Goal: Transaction & Acquisition: Purchase product/service

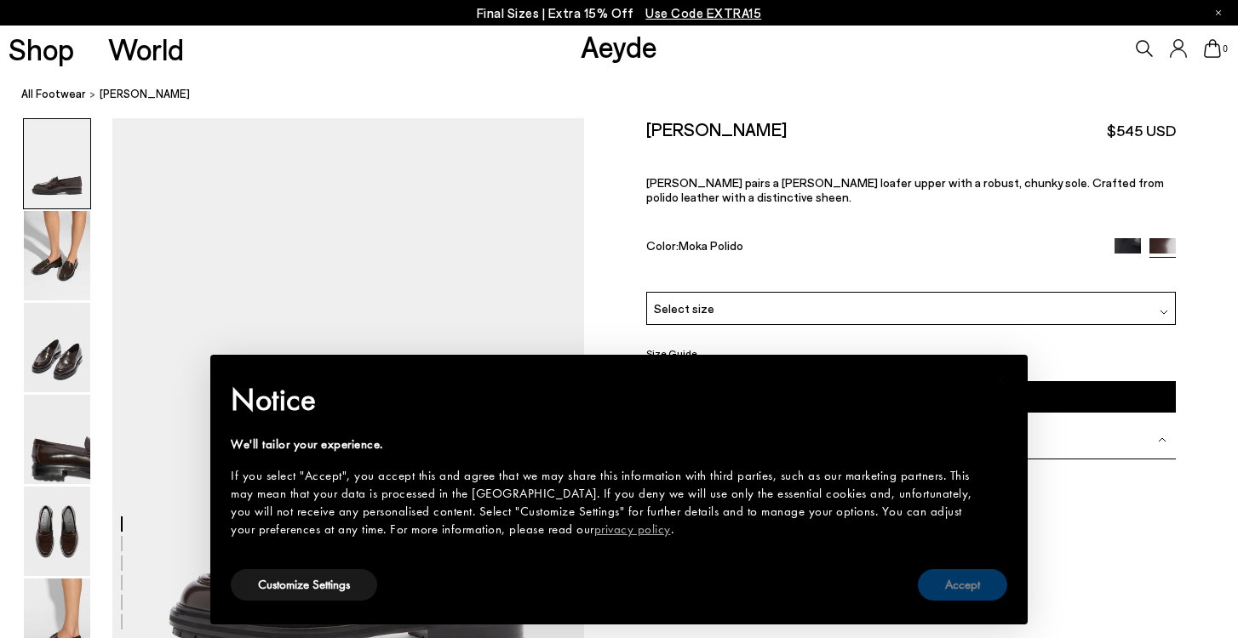
click at [933, 587] on button "Accept" at bounding box center [962, 585] width 89 height 31
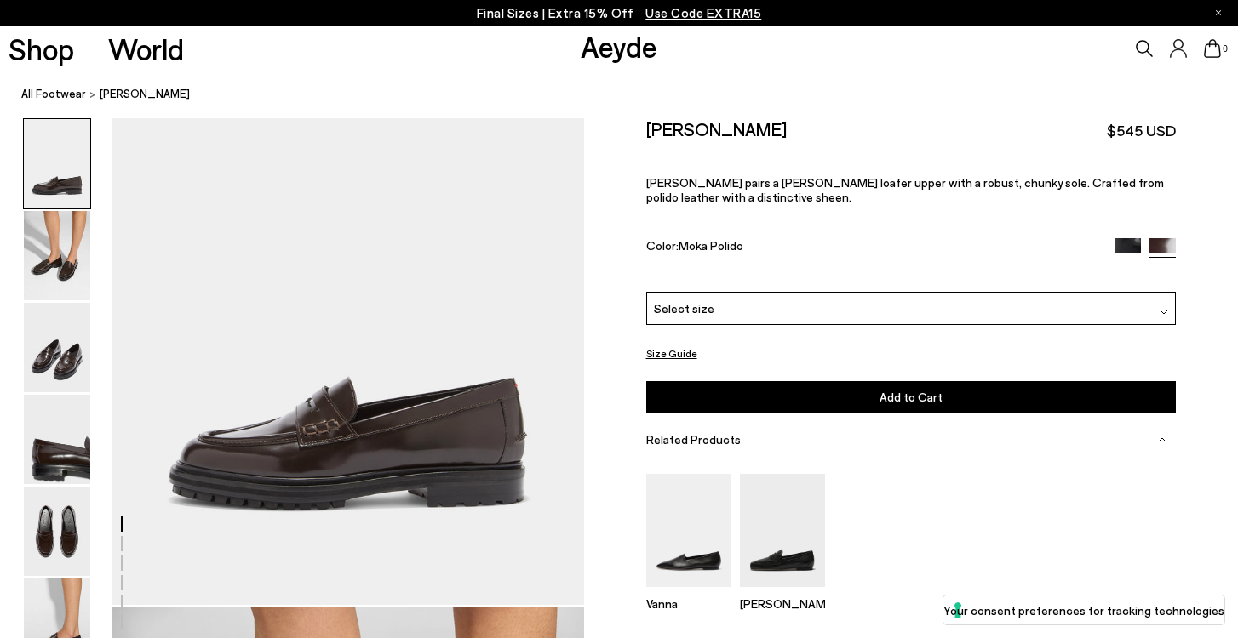
scroll to position [164, 0]
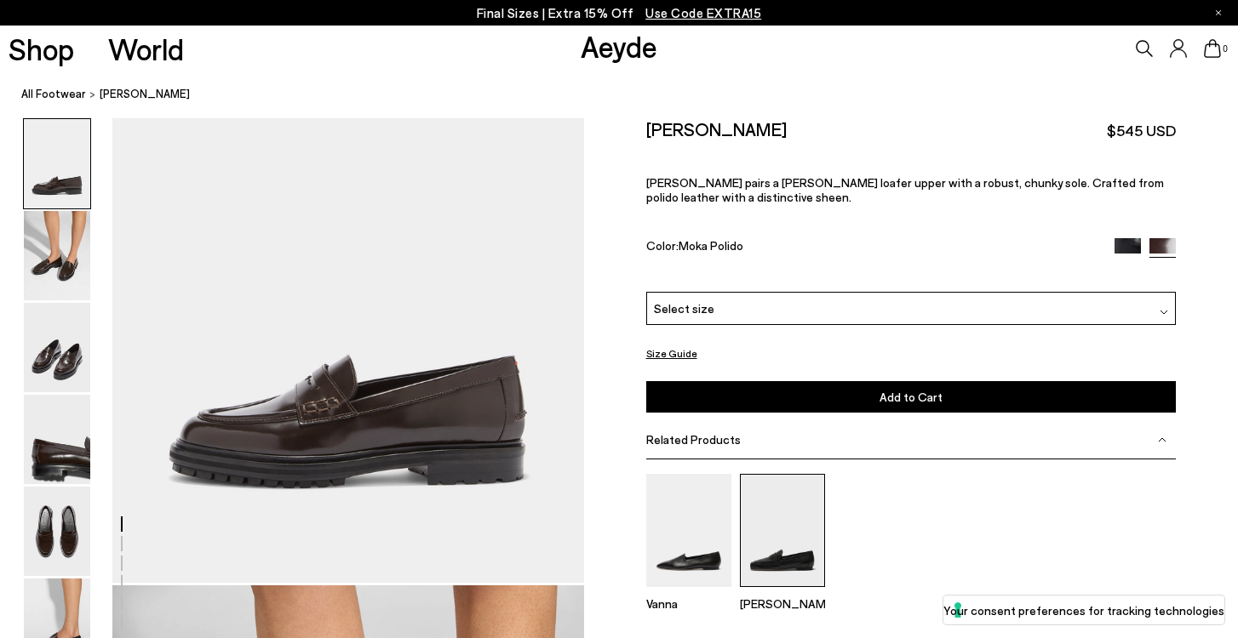
click at [785, 474] on img at bounding box center [782, 530] width 85 height 113
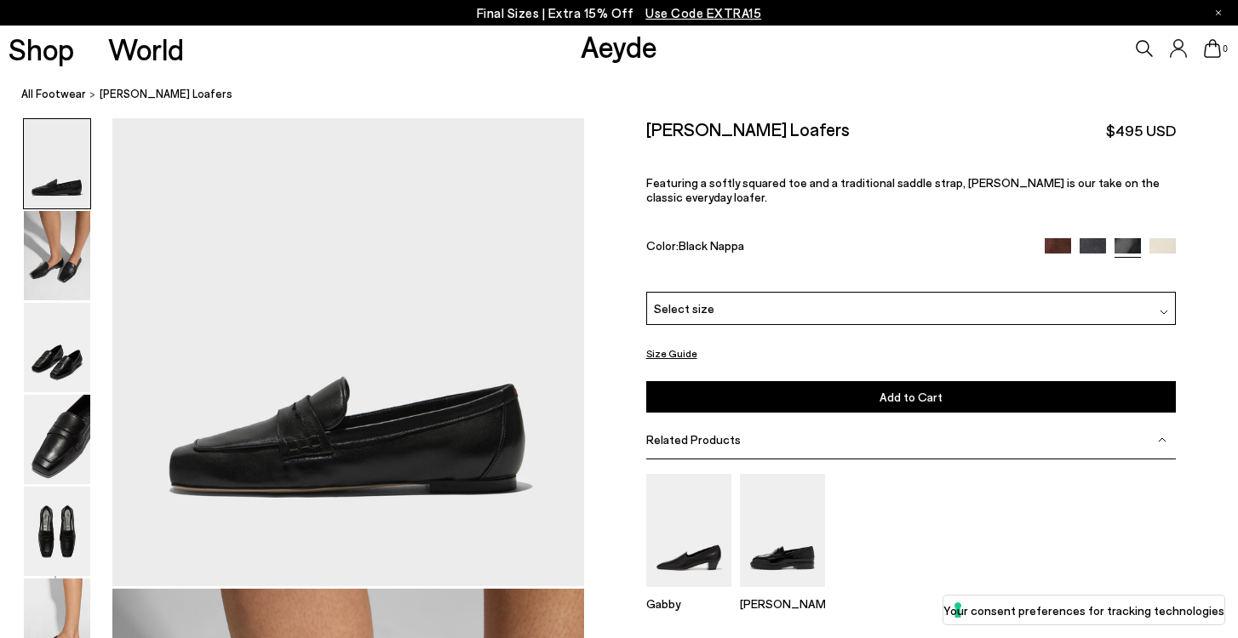
scroll to position [164, 0]
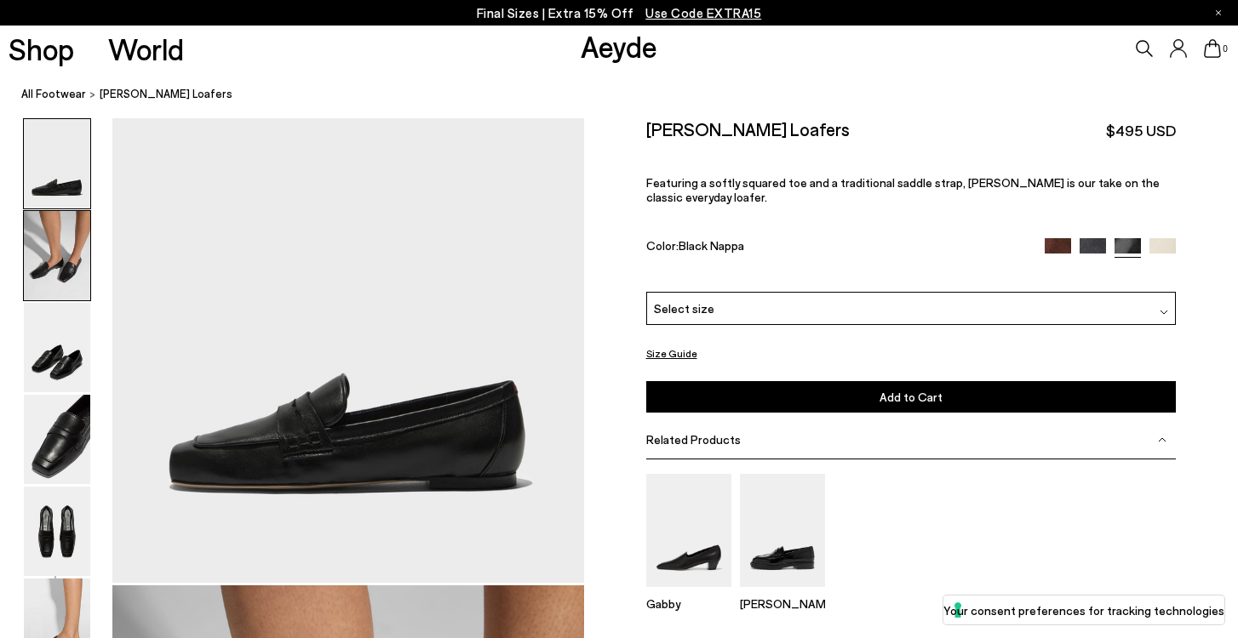
click at [46, 265] on img at bounding box center [57, 255] width 66 height 89
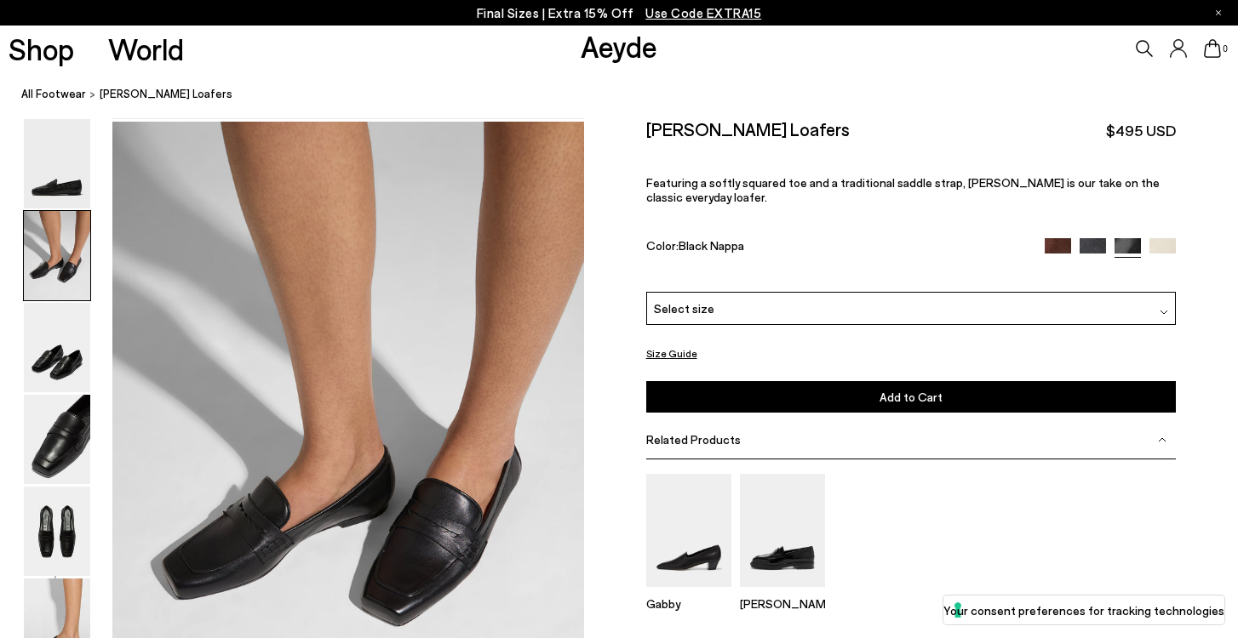
scroll to position [633, 0]
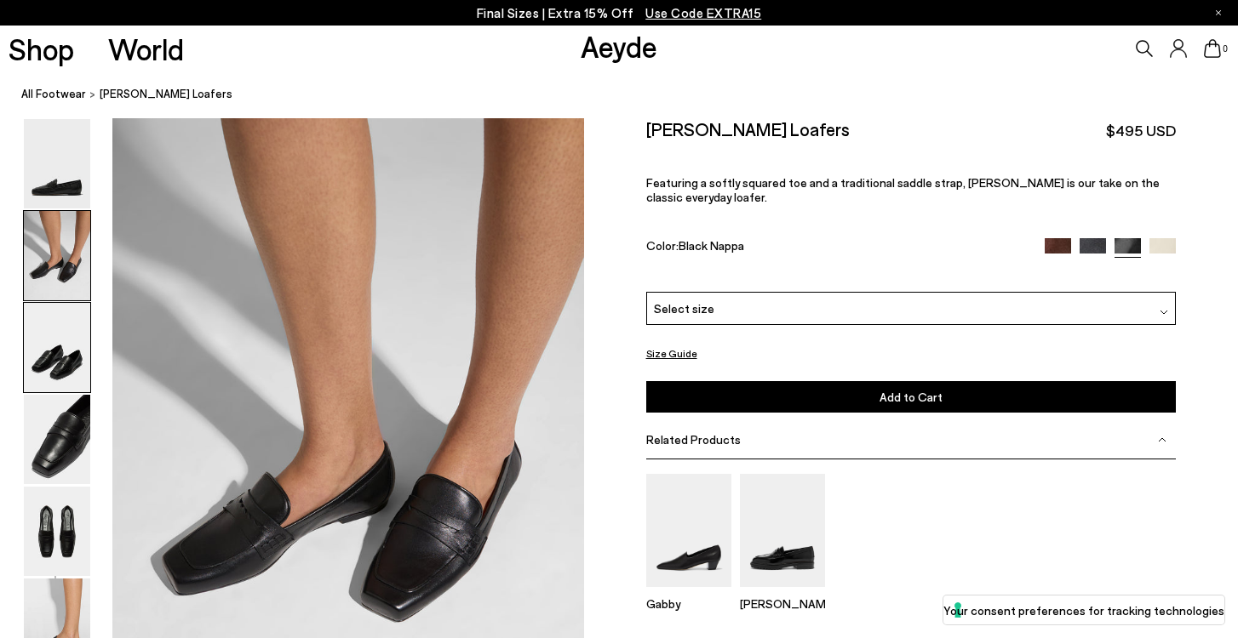
click at [65, 347] on img at bounding box center [57, 347] width 66 height 89
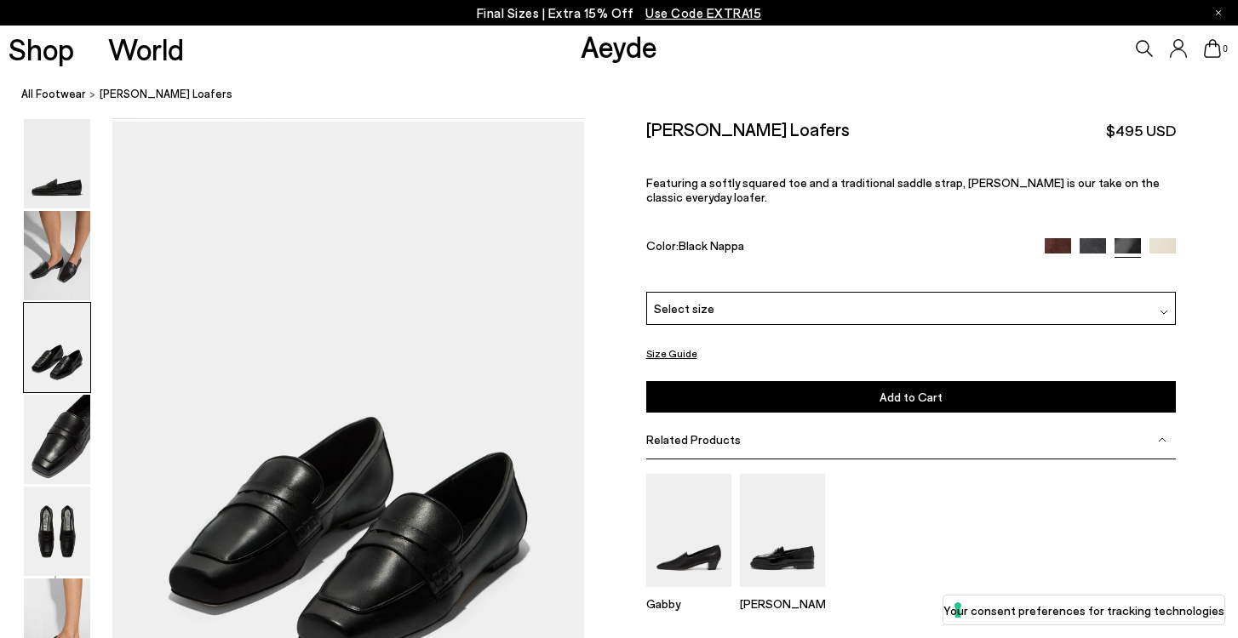
scroll to position [1264, 0]
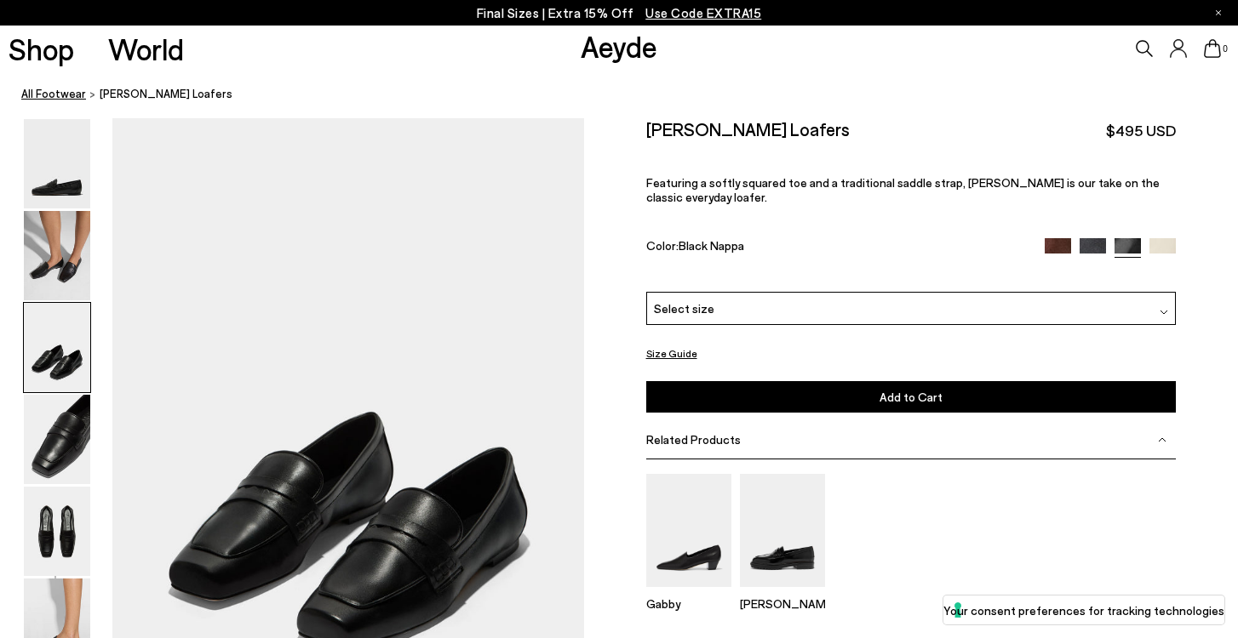
click at [72, 95] on link "All Footwear" at bounding box center [53, 94] width 65 height 18
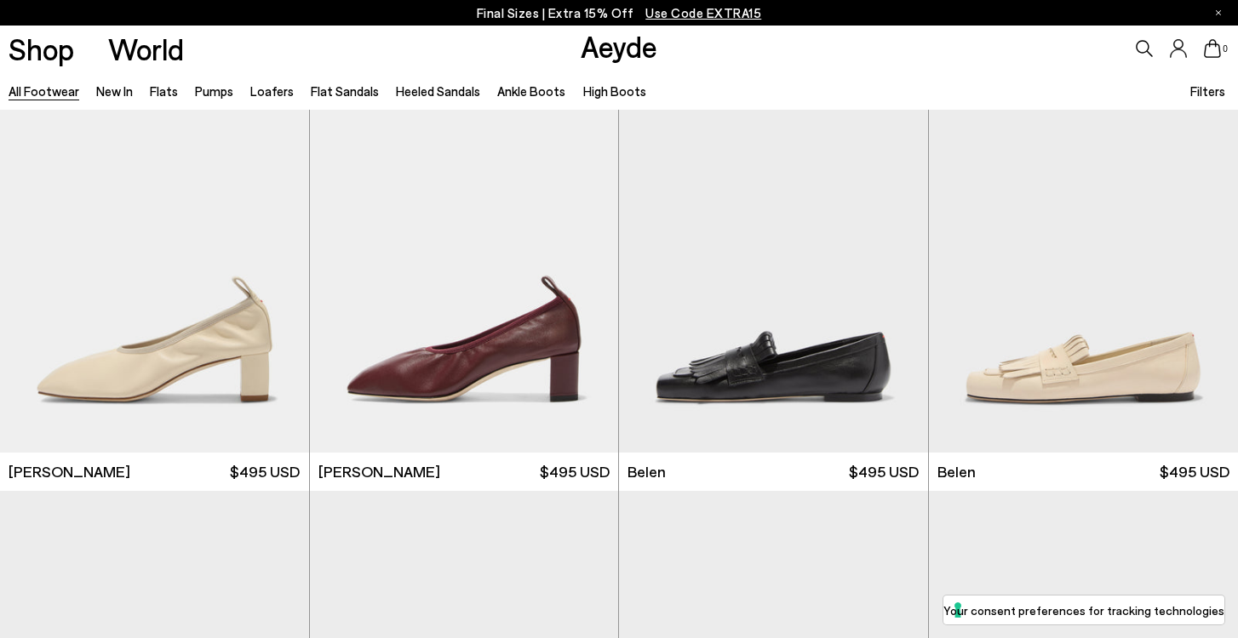
scroll to position [472, 0]
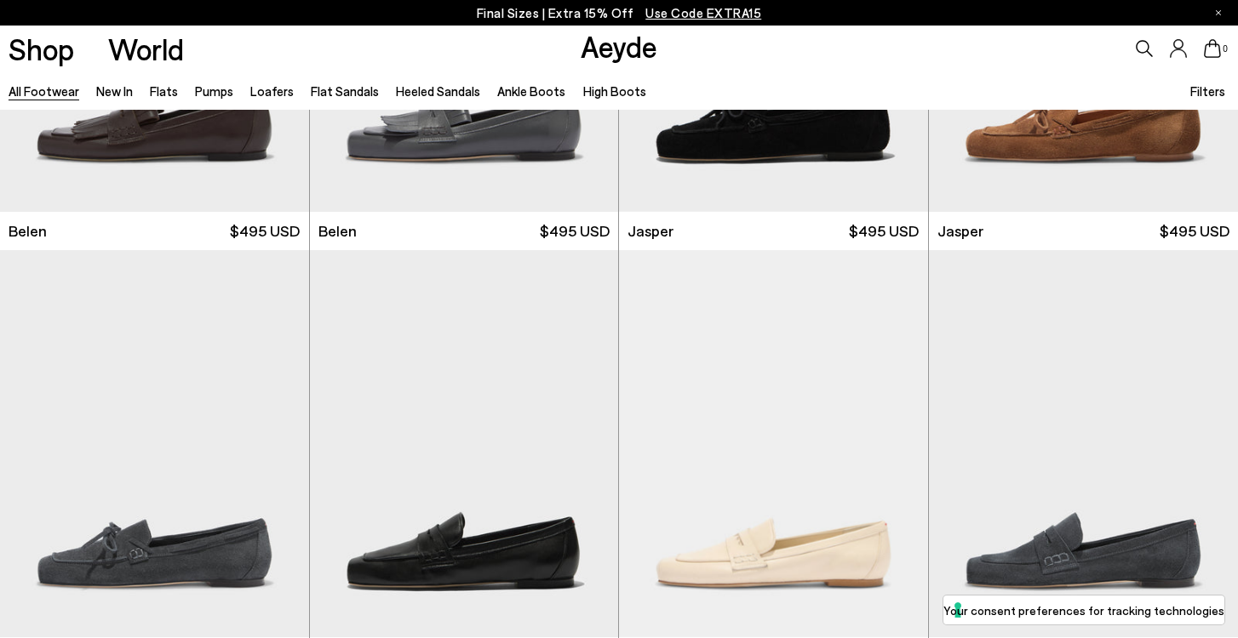
scroll to position [1332, 0]
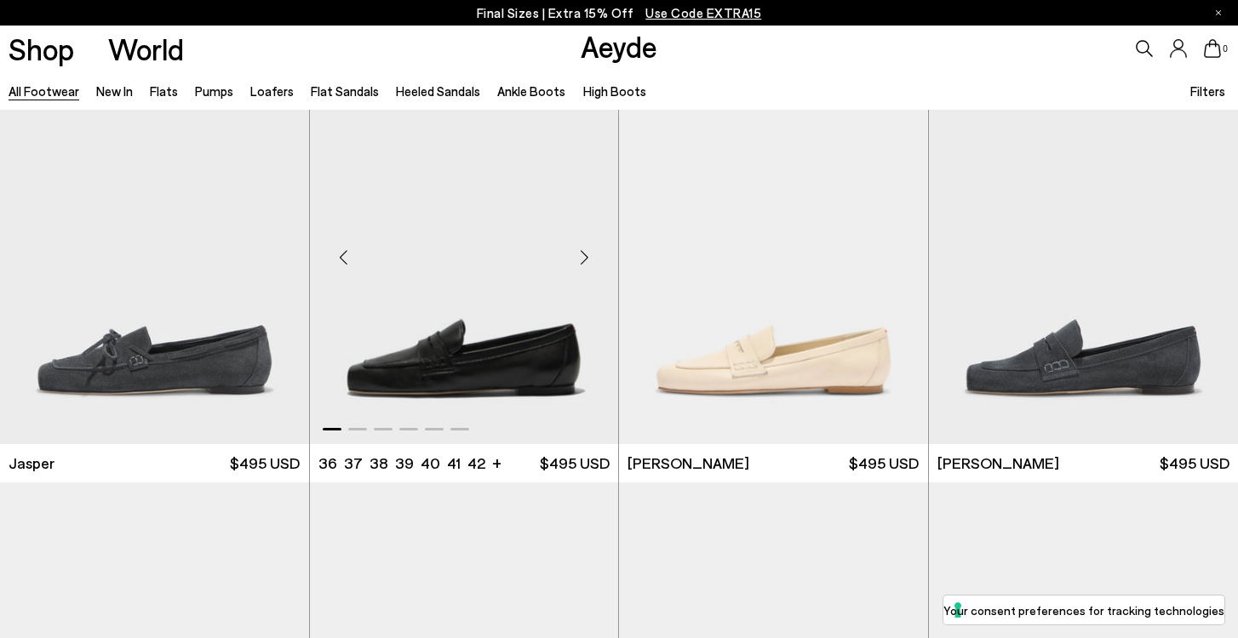
click at [579, 259] on div "Next slide" at bounding box center [583, 257] width 51 height 51
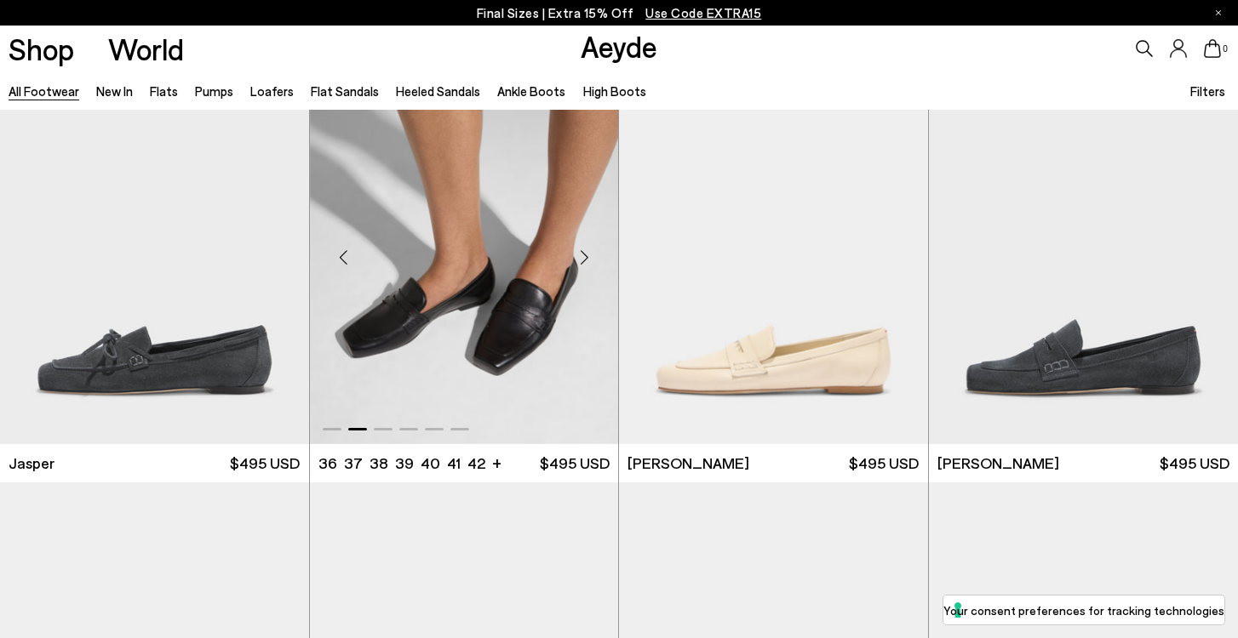
click at [579, 259] on div "Next slide" at bounding box center [583, 257] width 51 height 51
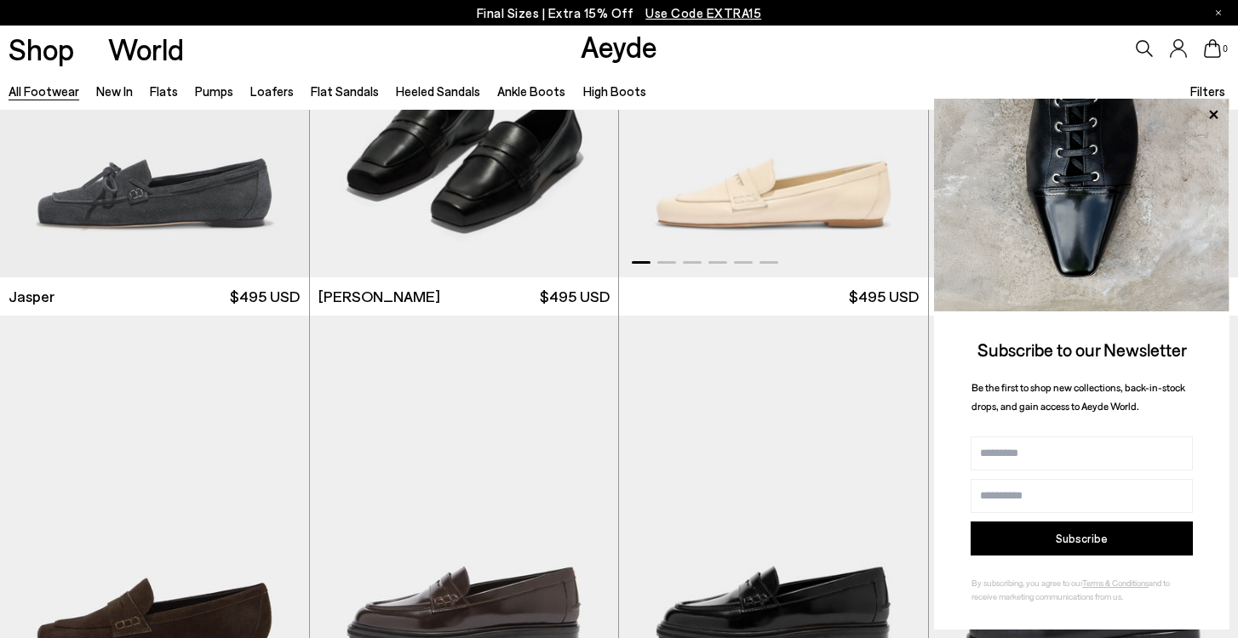
scroll to position [1564, 0]
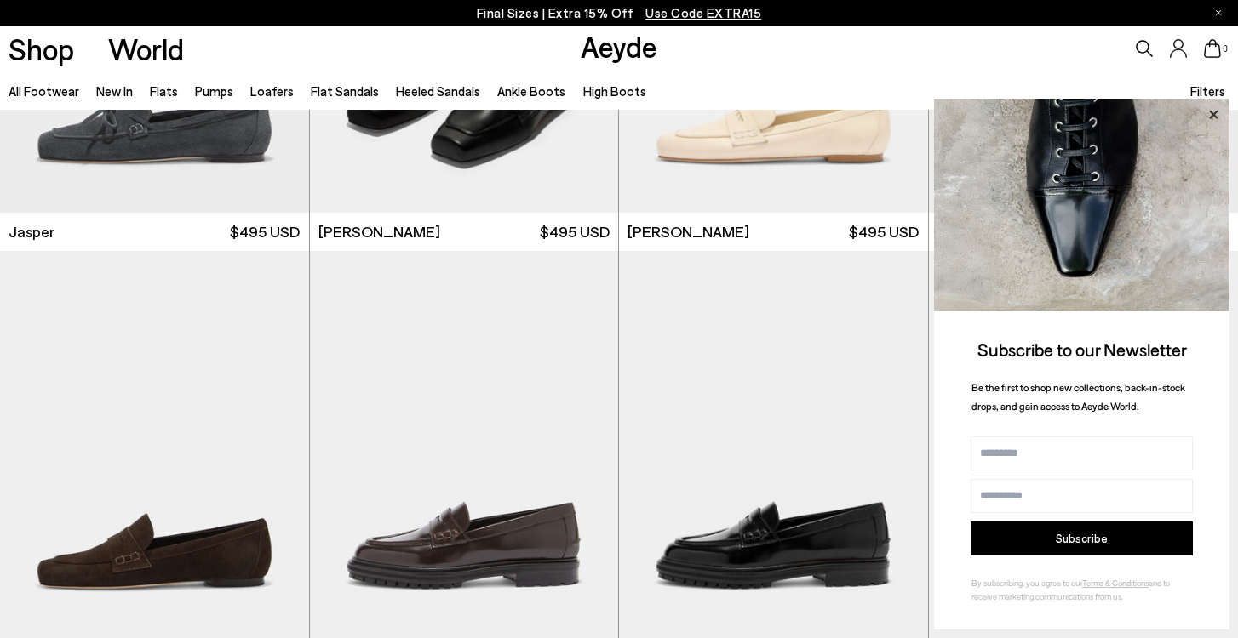
click at [1214, 113] on icon at bounding box center [1213, 114] width 9 height 9
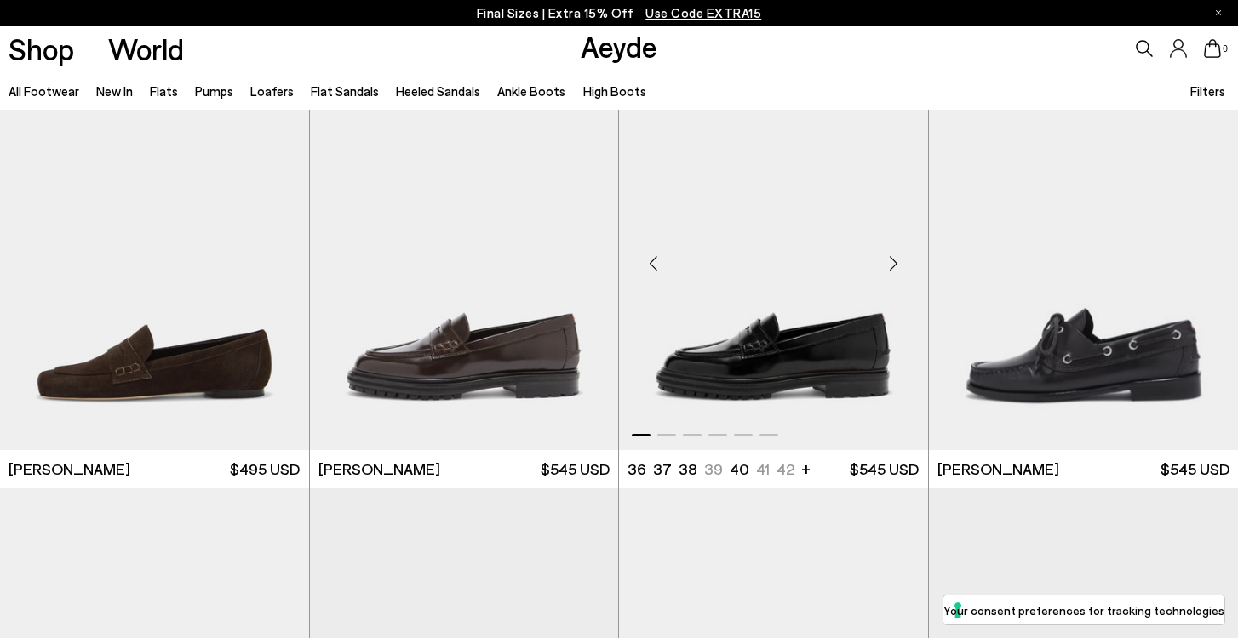
scroll to position [1755, 0]
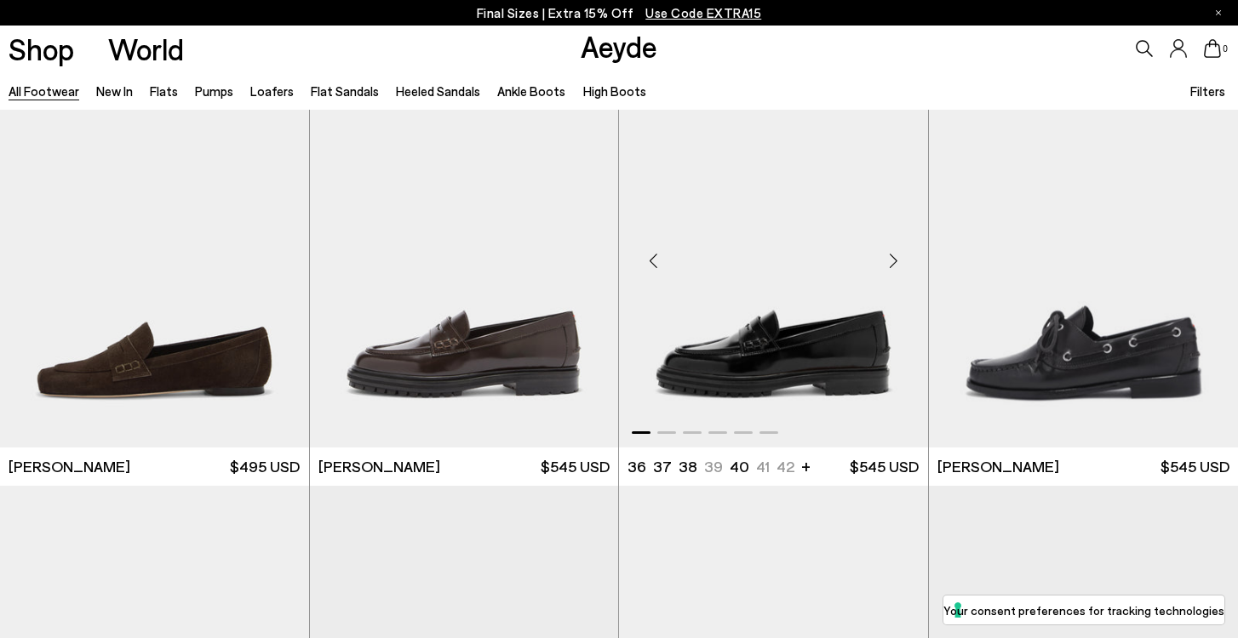
click at [890, 266] on div "Next slide" at bounding box center [893, 260] width 51 height 51
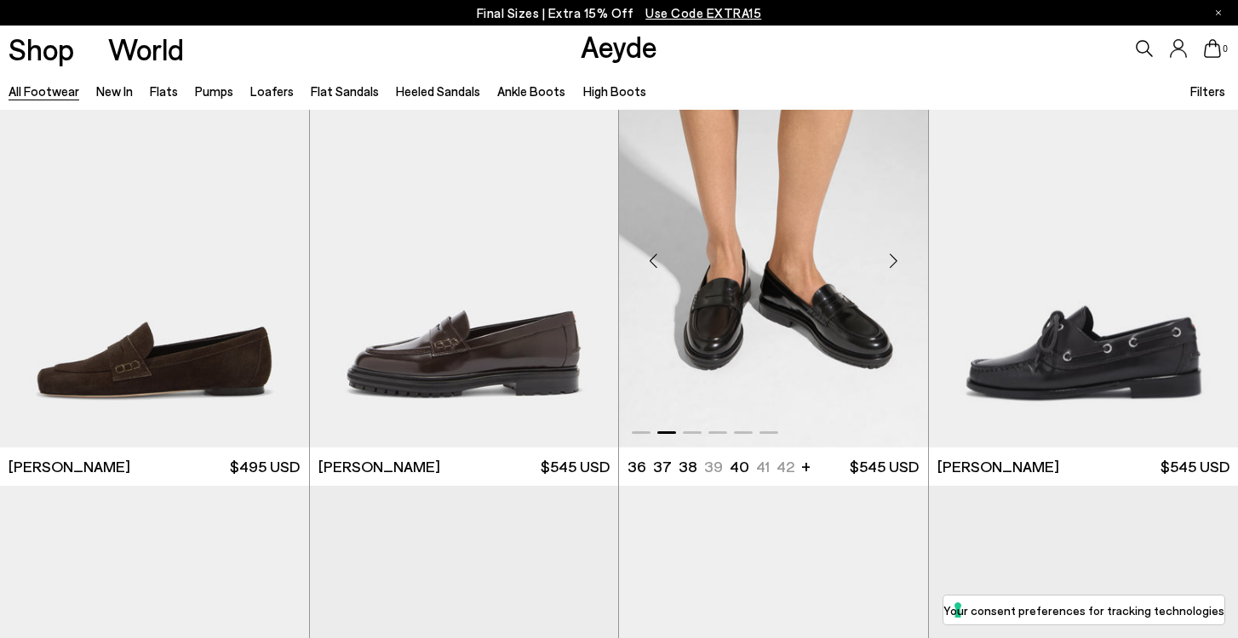
click at [892, 266] on div "Next slide" at bounding box center [893, 260] width 51 height 51
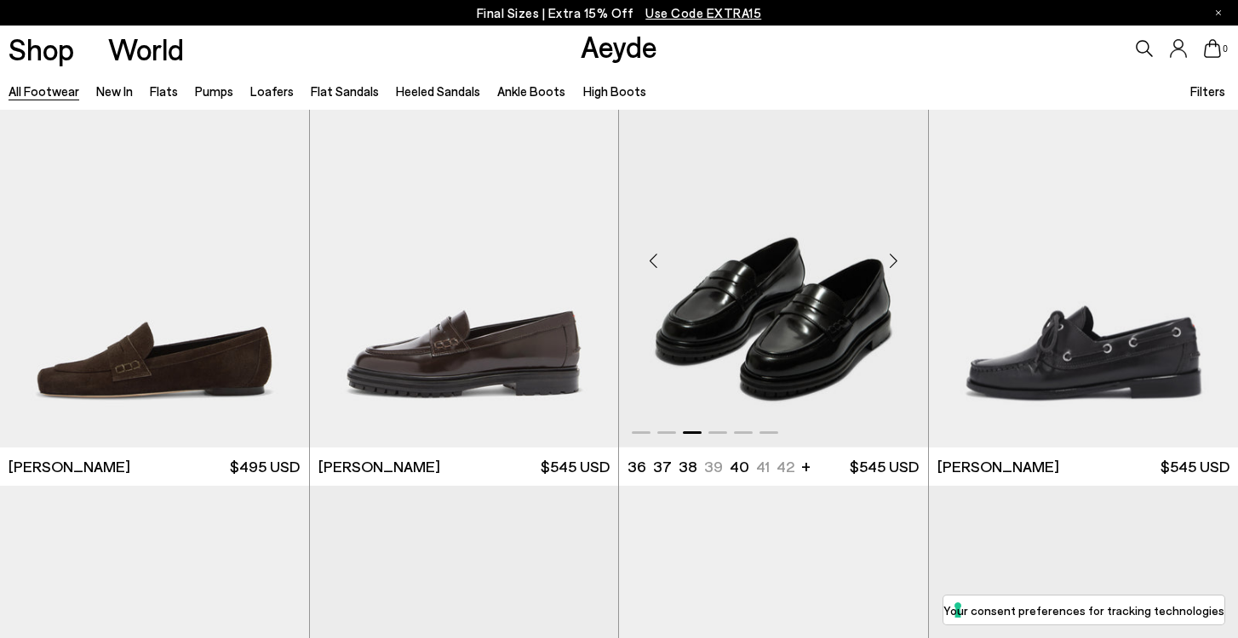
click at [892, 266] on div "Next slide" at bounding box center [893, 260] width 51 height 51
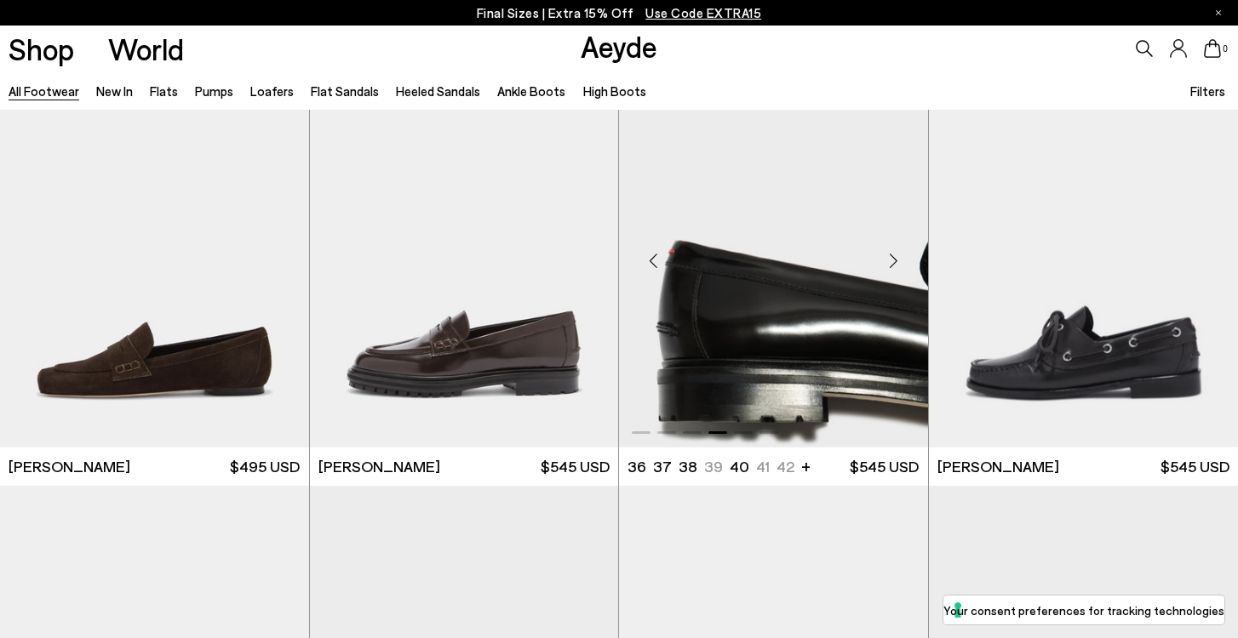
click at [892, 266] on div "Next slide" at bounding box center [893, 260] width 51 height 51
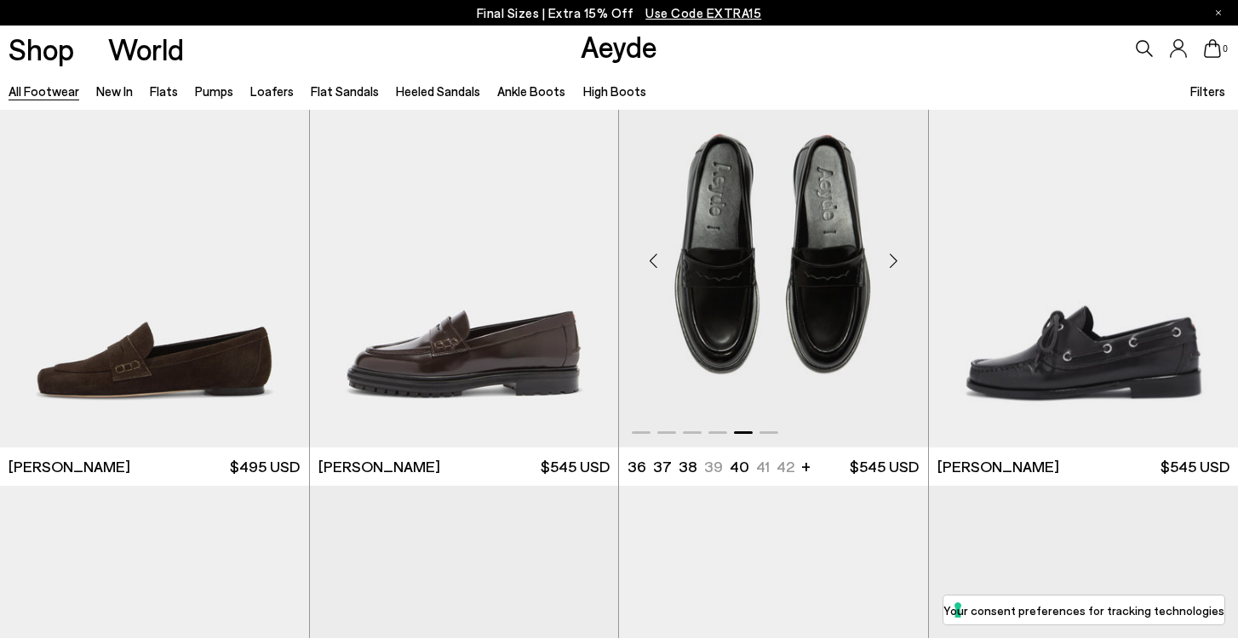
click at [892, 266] on div "Next slide" at bounding box center [893, 260] width 51 height 51
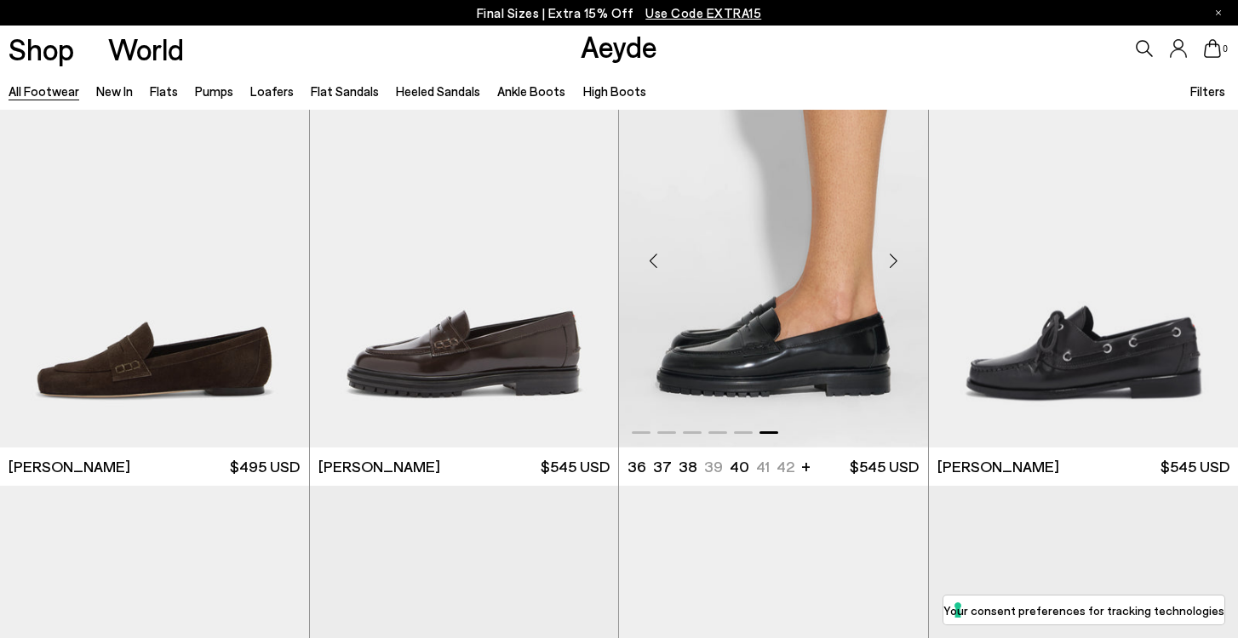
click at [892, 266] on div "Next slide" at bounding box center [893, 260] width 51 height 51
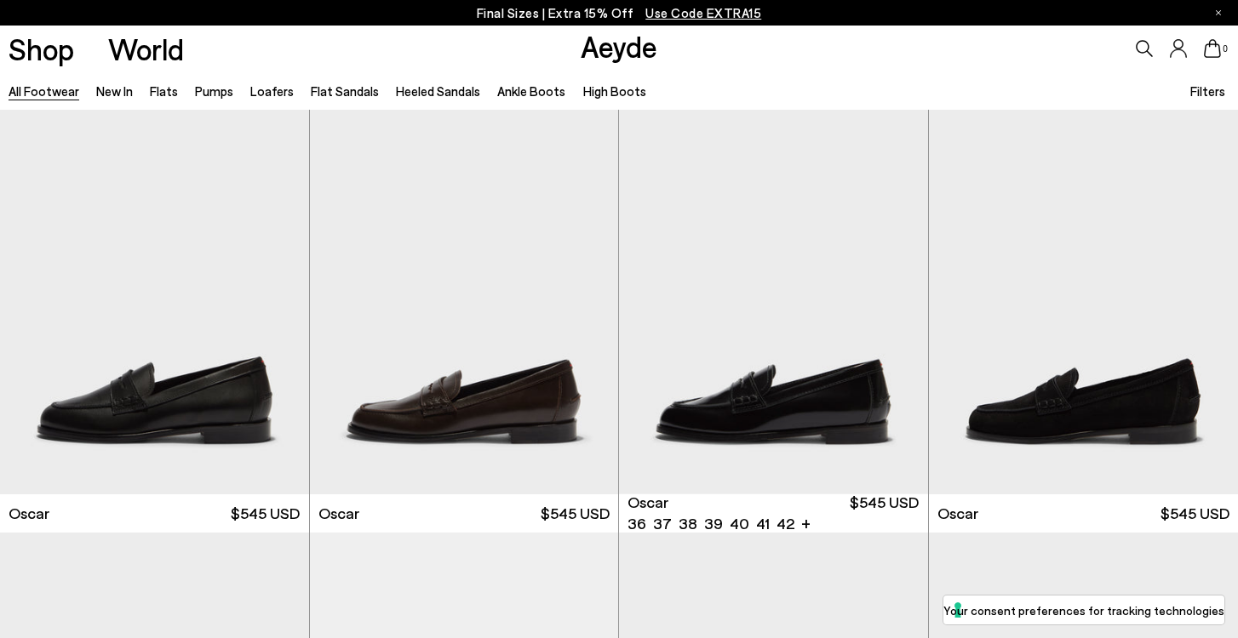
scroll to position [2565, 0]
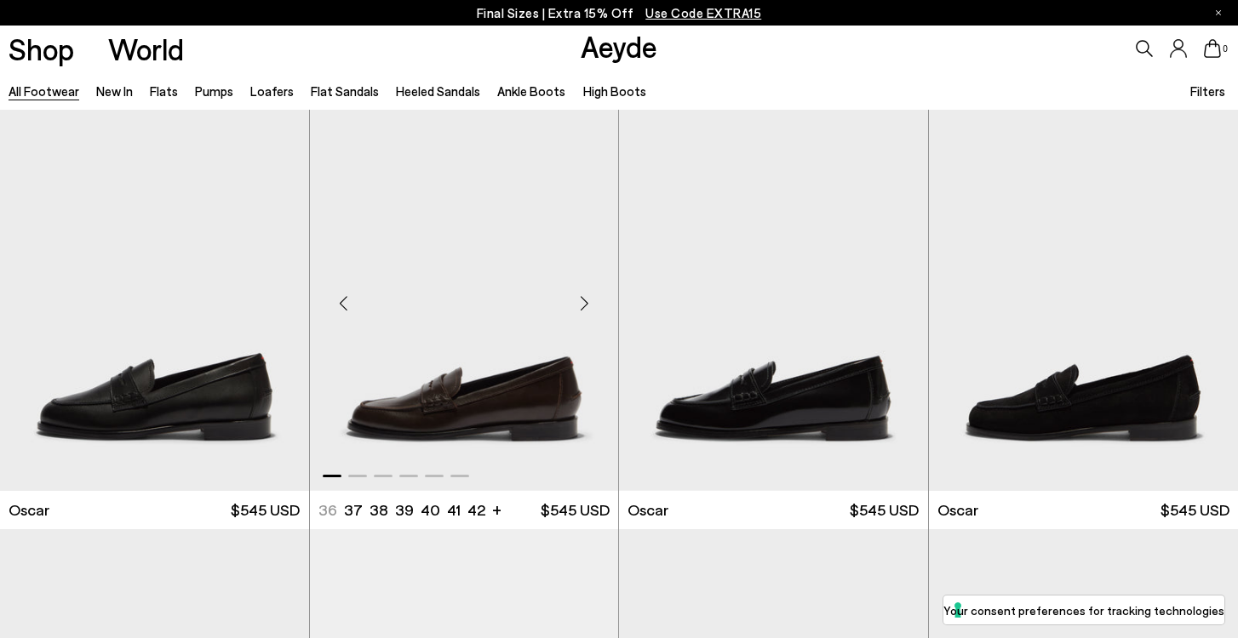
click at [581, 302] on div "Next slide" at bounding box center [583, 303] width 51 height 51
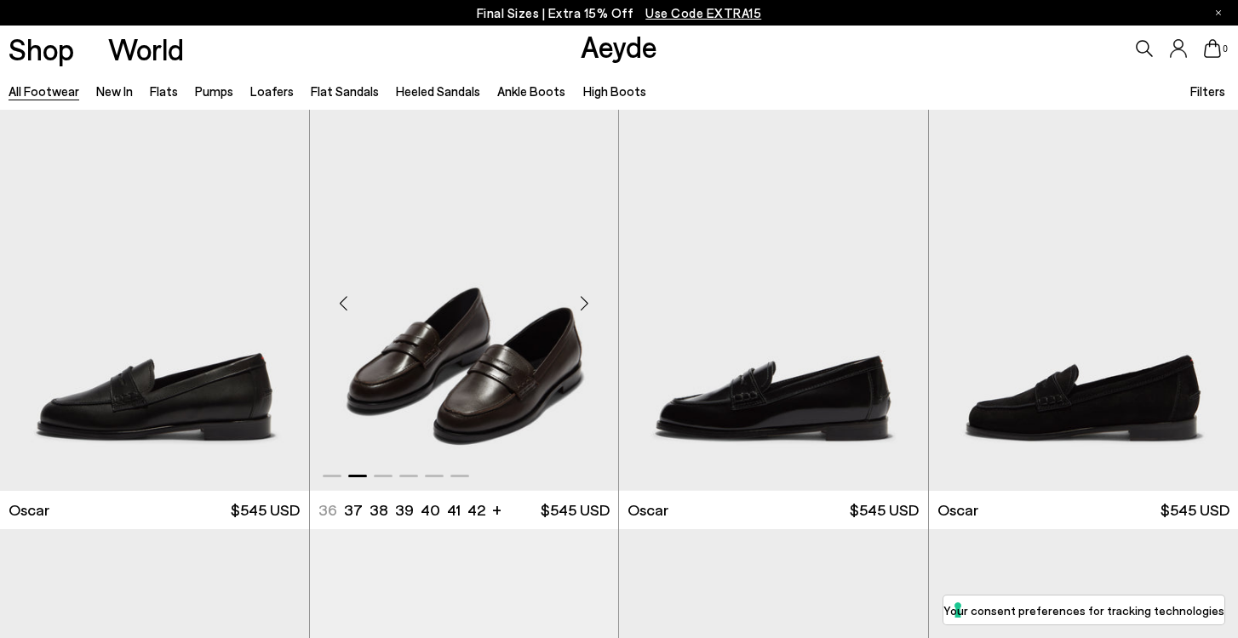
click at [581, 302] on div "Next slide" at bounding box center [583, 303] width 51 height 51
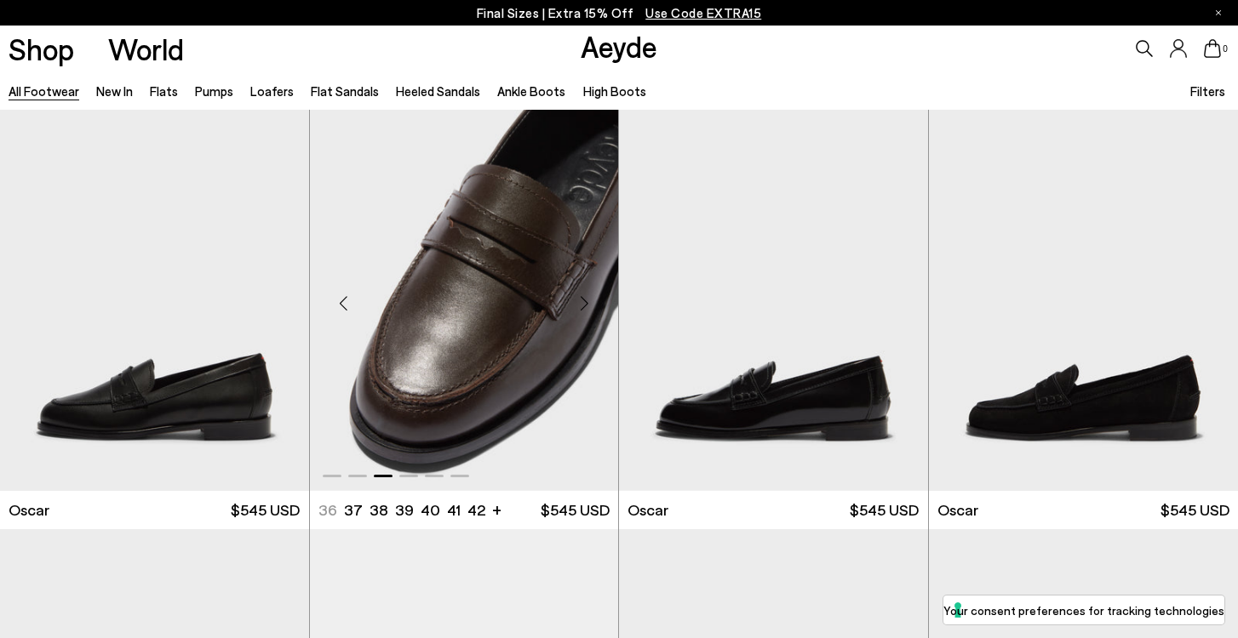
click at [580, 304] on div "Next slide" at bounding box center [583, 303] width 51 height 51
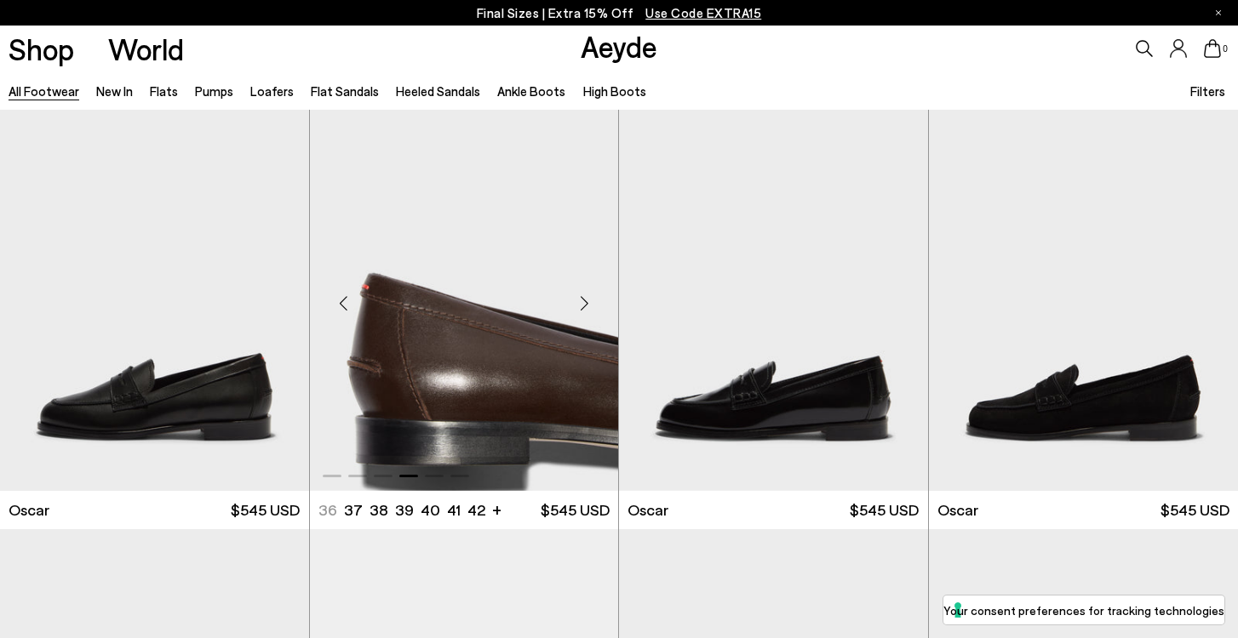
click at [580, 304] on div "Next slide" at bounding box center [583, 303] width 51 height 51
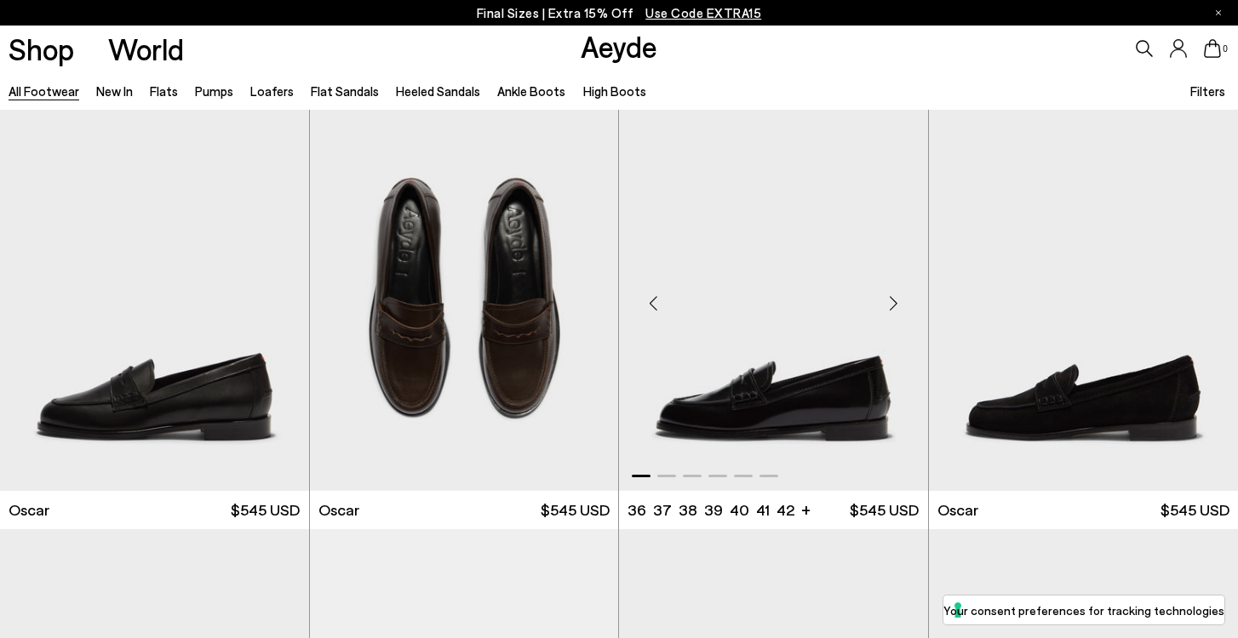
click at [893, 297] on div "Next slide" at bounding box center [893, 303] width 51 height 51
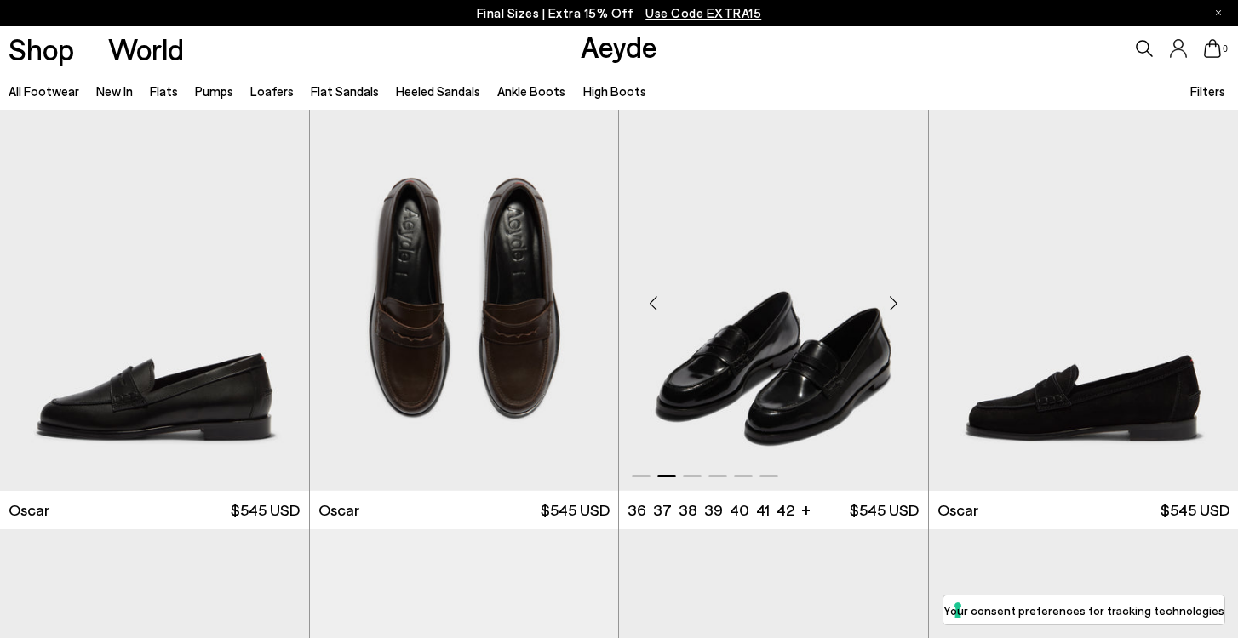
click at [893, 297] on div "Next slide" at bounding box center [893, 303] width 51 height 51
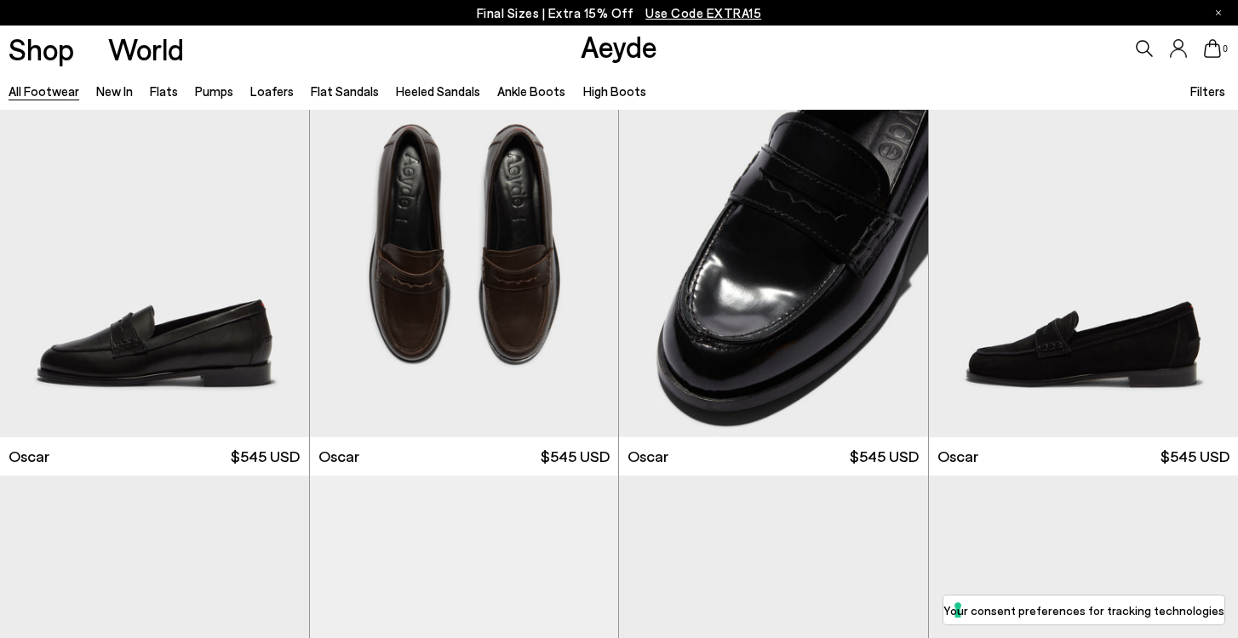
scroll to position [2618, 0]
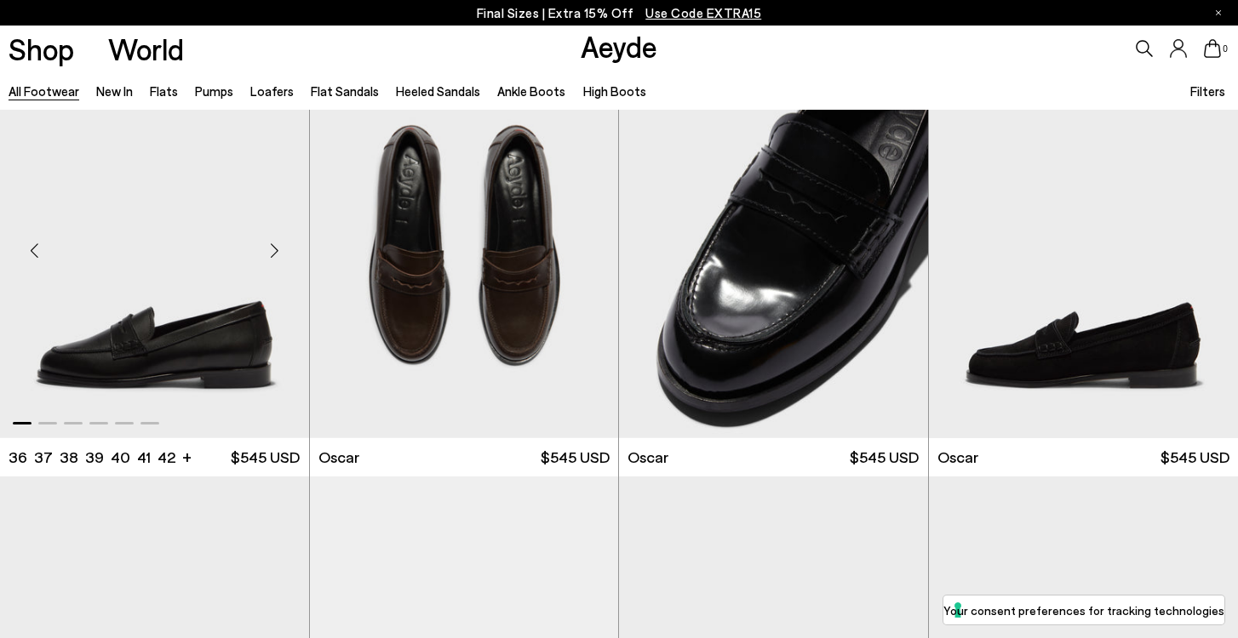
click at [274, 252] on div "Next slide" at bounding box center [274, 251] width 51 height 51
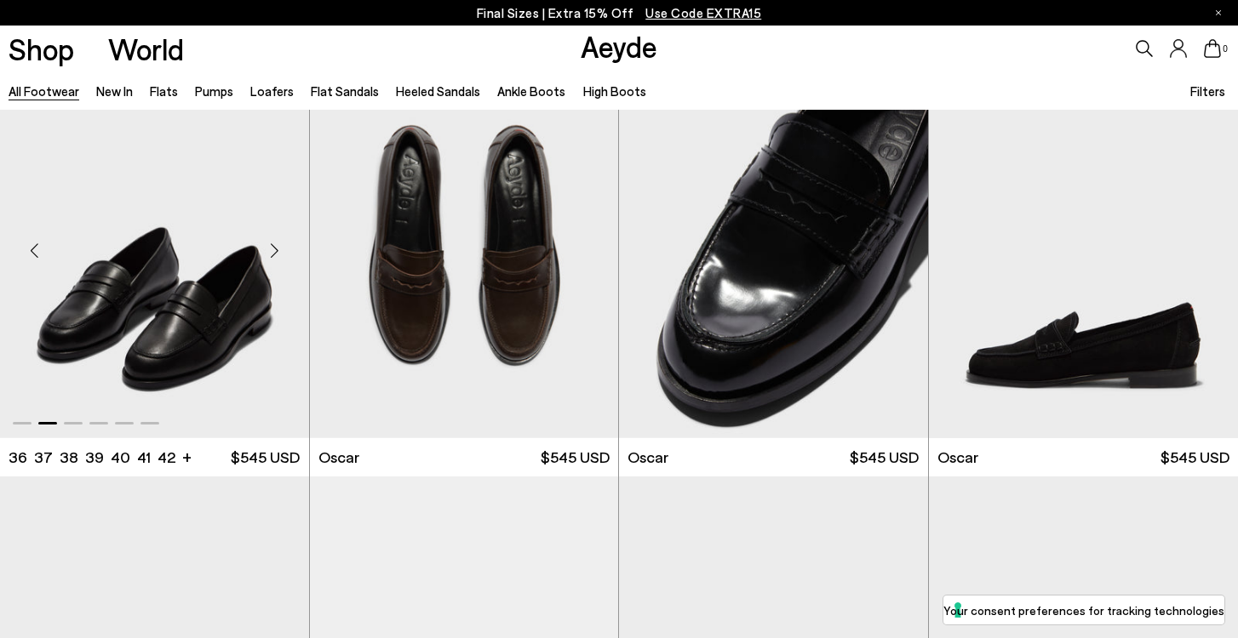
click at [274, 252] on div "Next slide" at bounding box center [274, 251] width 51 height 51
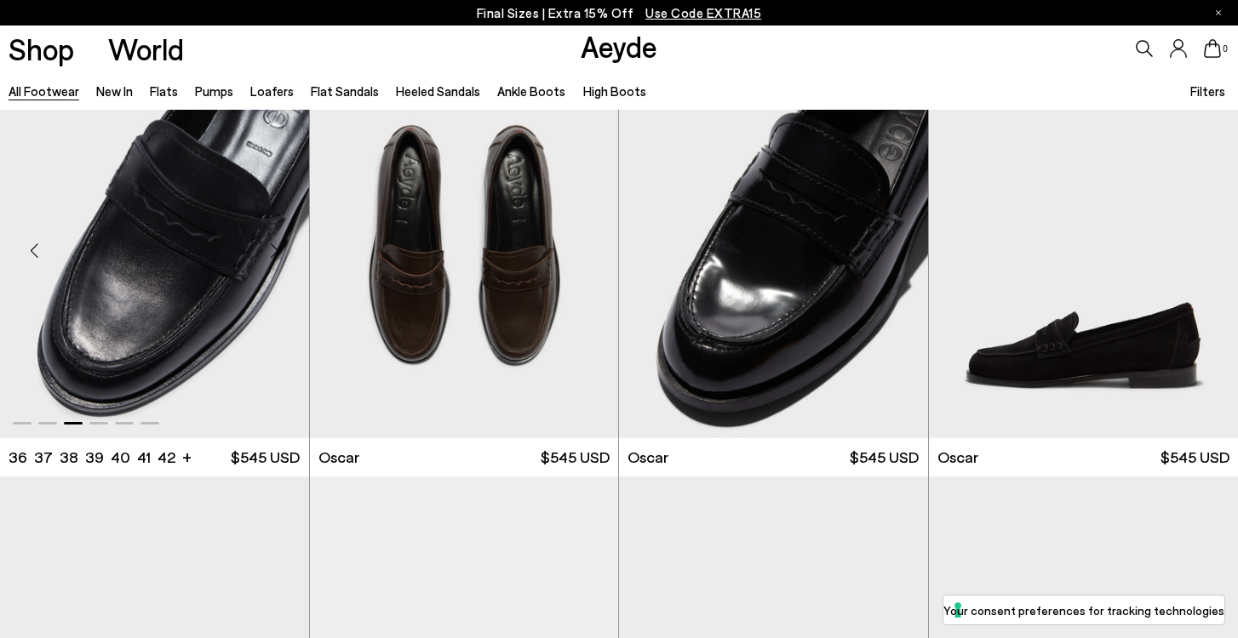
click at [274, 252] on div "Next slide" at bounding box center [274, 251] width 51 height 51
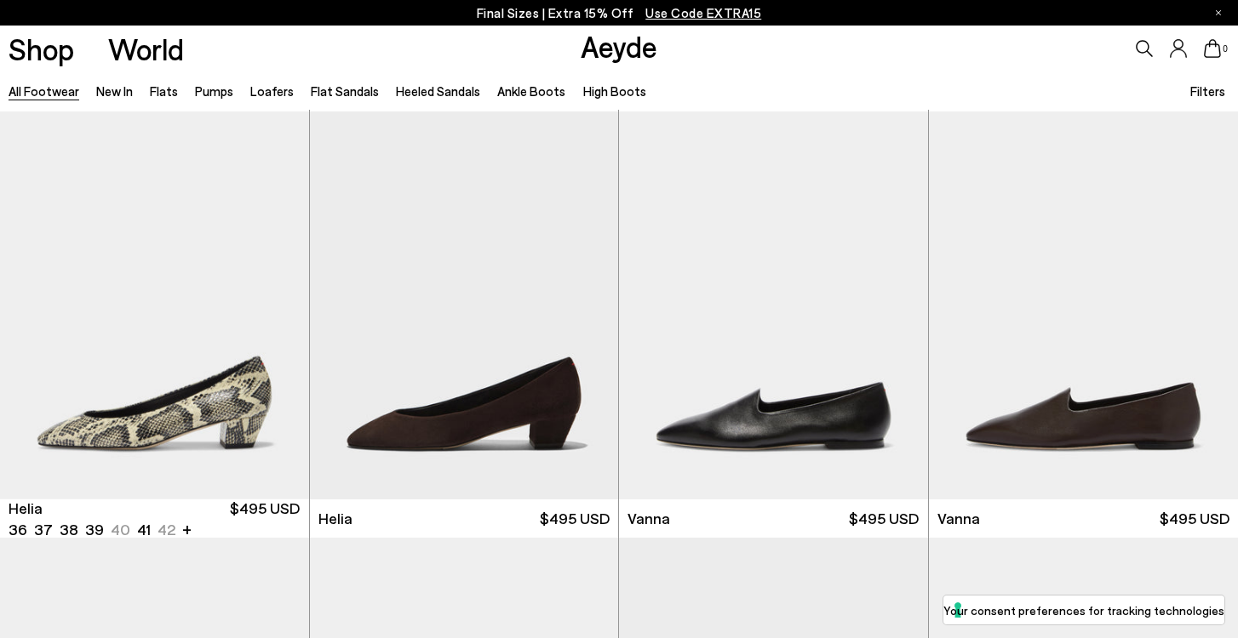
scroll to position [4178, 0]
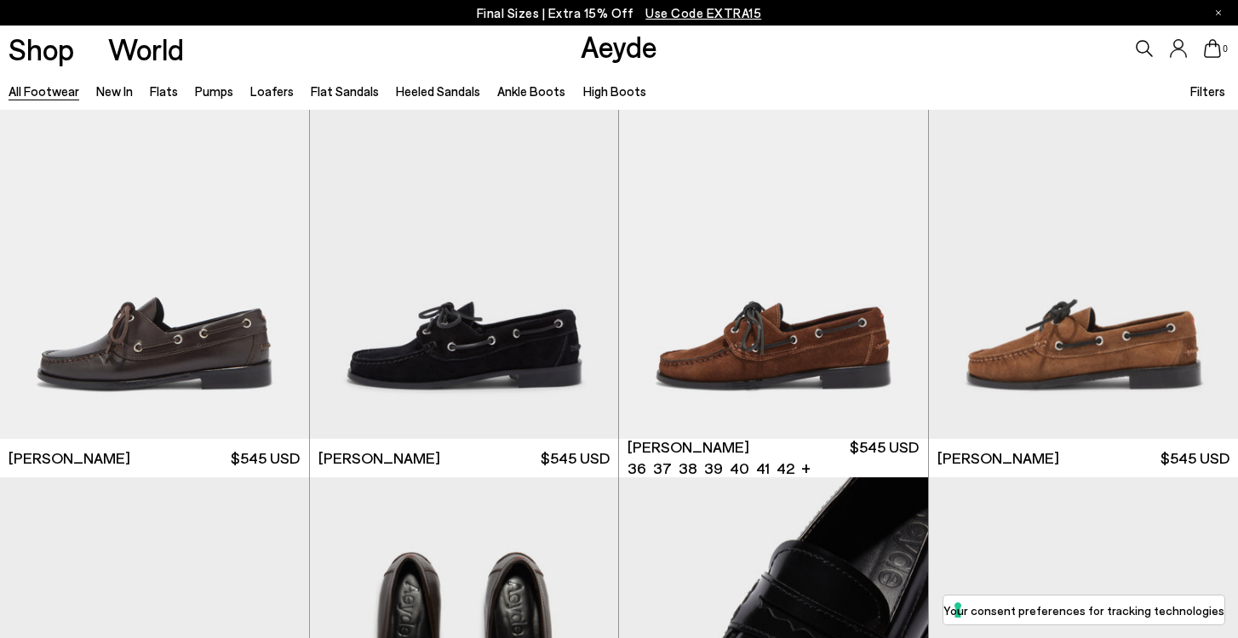
scroll to position [1789, 0]
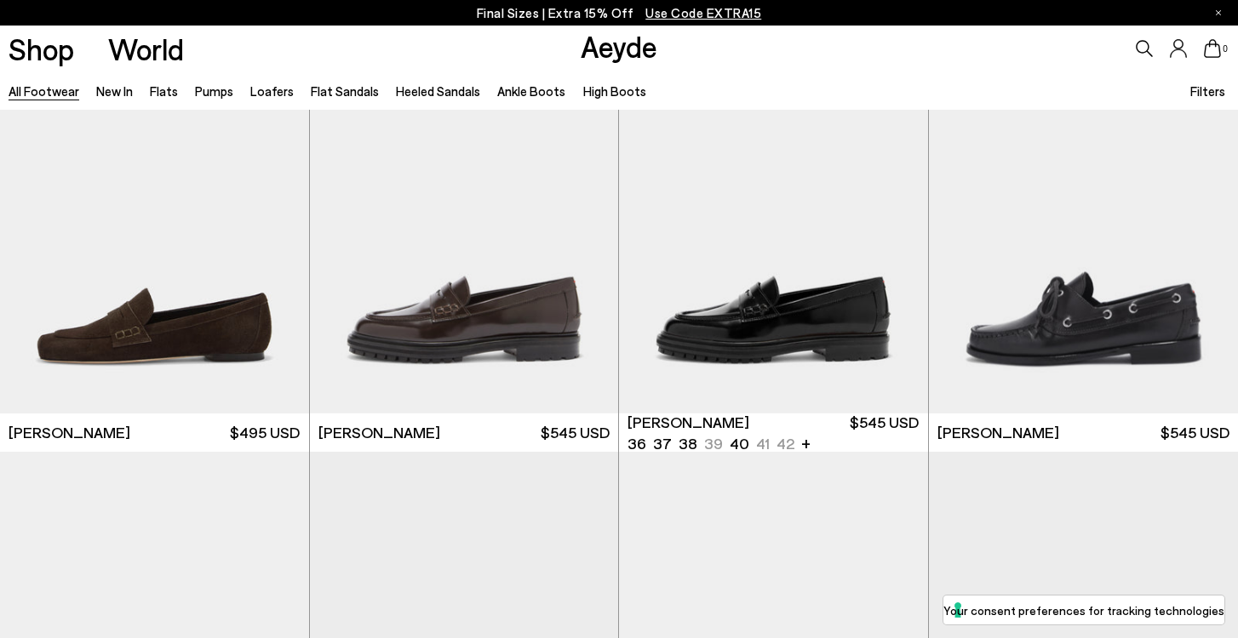
click at [824, 281] on img "1 / 6" at bounding box center [773, 220] width 309 height 388
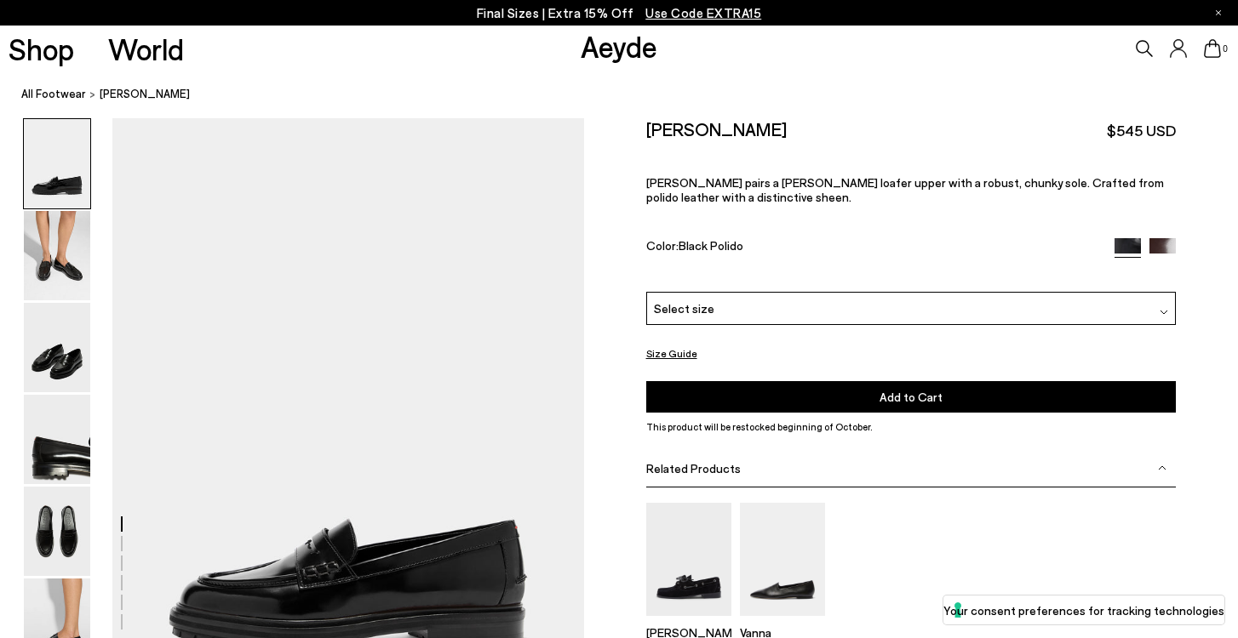
click at [812, 292] on div "Select size" at bounding box center [911, 308] width 530 height 33
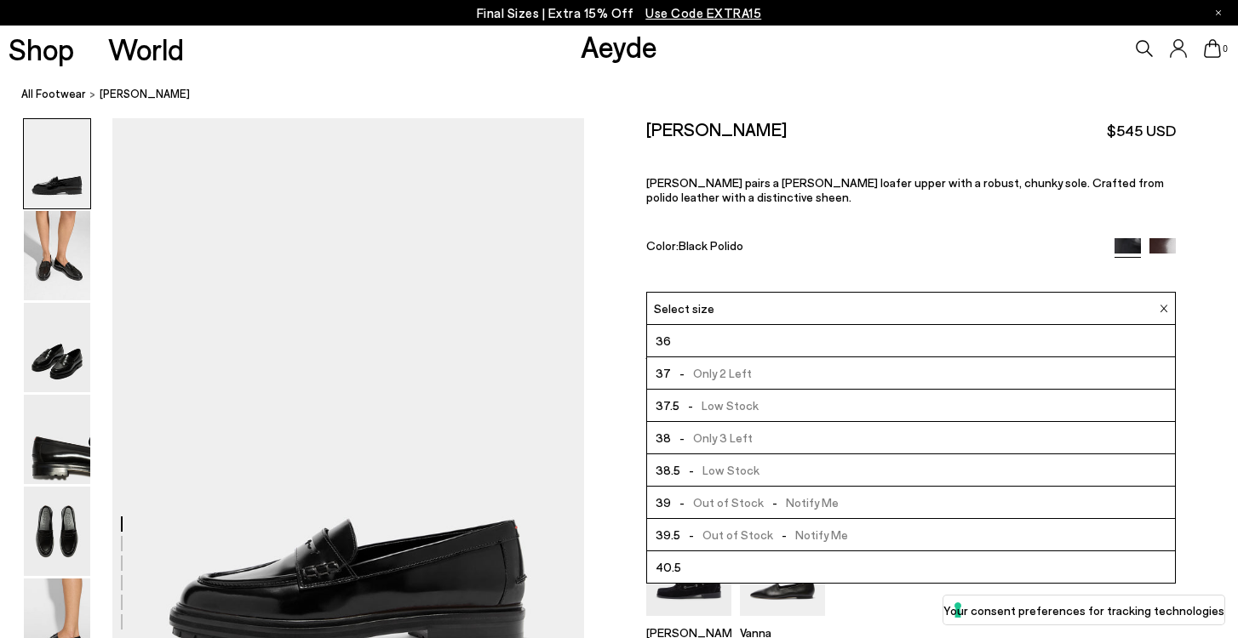
click at [754, 422] on li "38 - Only 3 Left" at bounding box center [911, 438] width 529 height 32
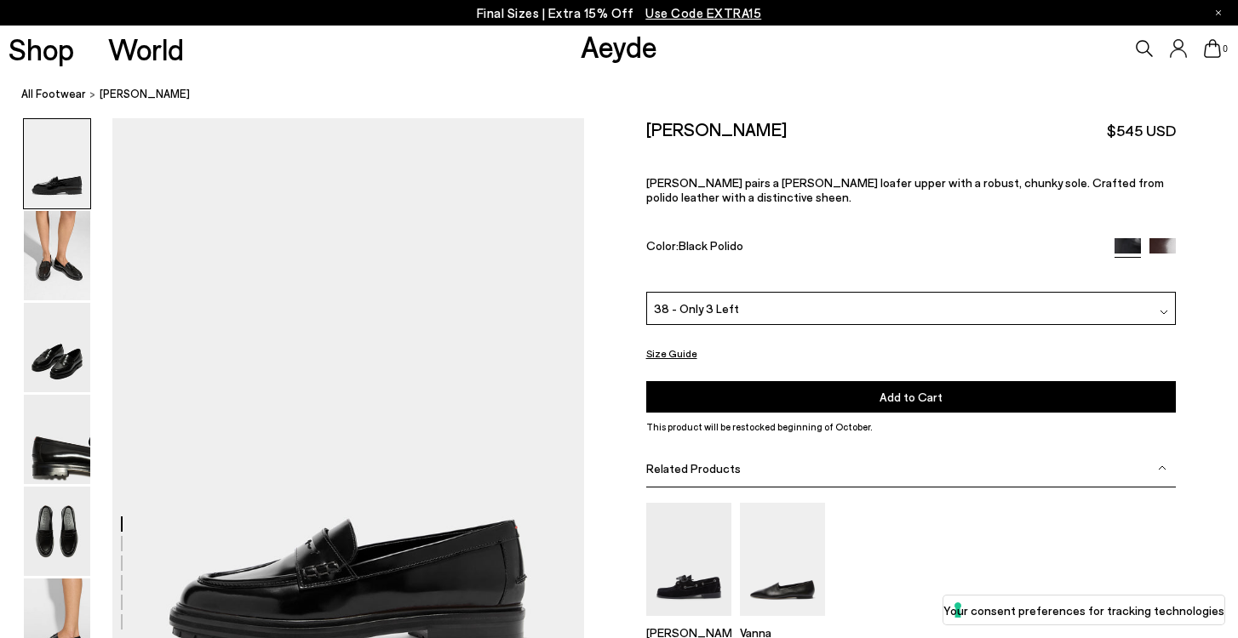
scroll to position [157, 0]
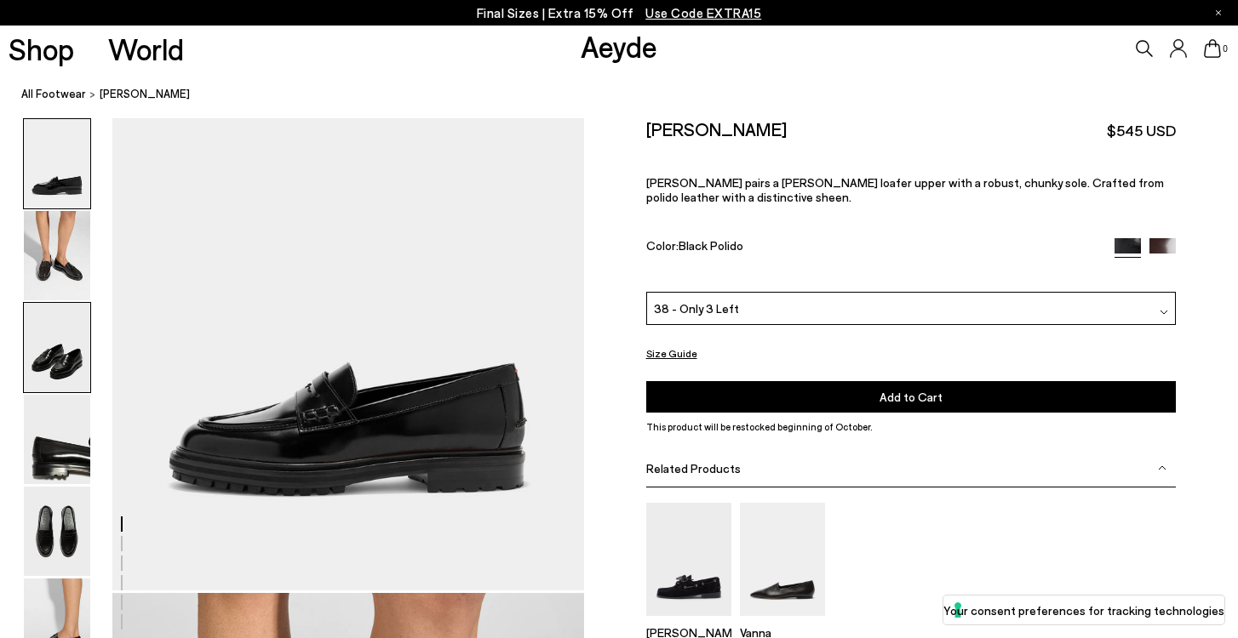
click at [42, 333] on img at bounding box center [57, 347] width 66 height 89
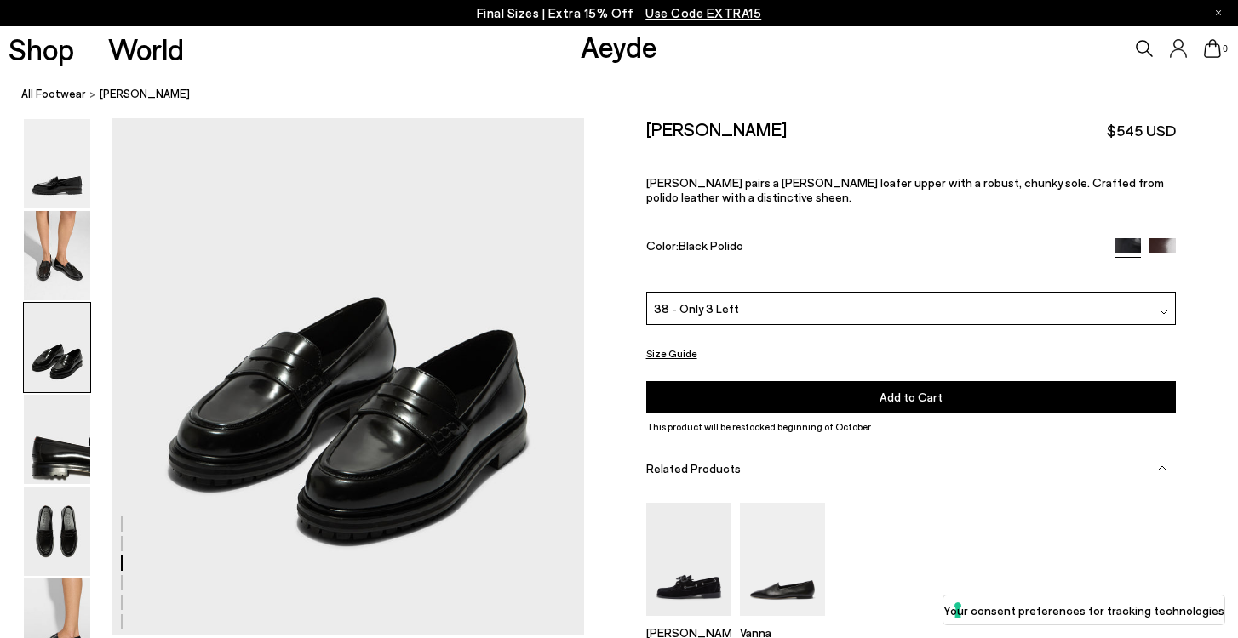
scroll to position [1375, 0]
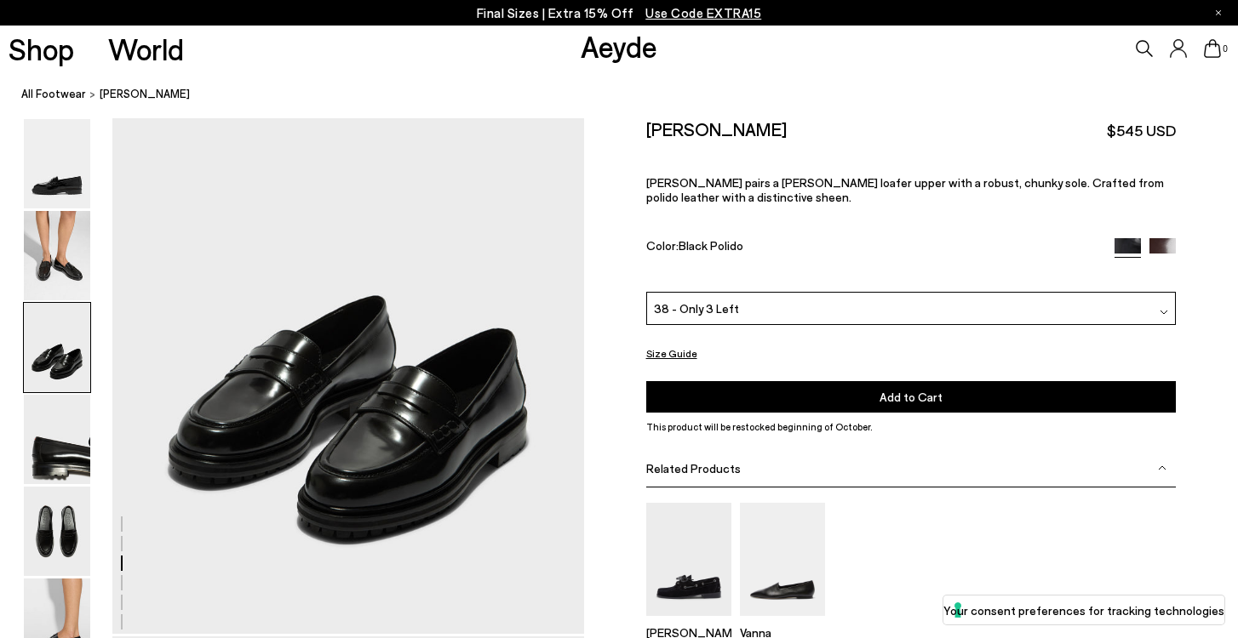
click at [690, 342] on button "Size Guide" at bounding box center [671, 352] width 51 height 21
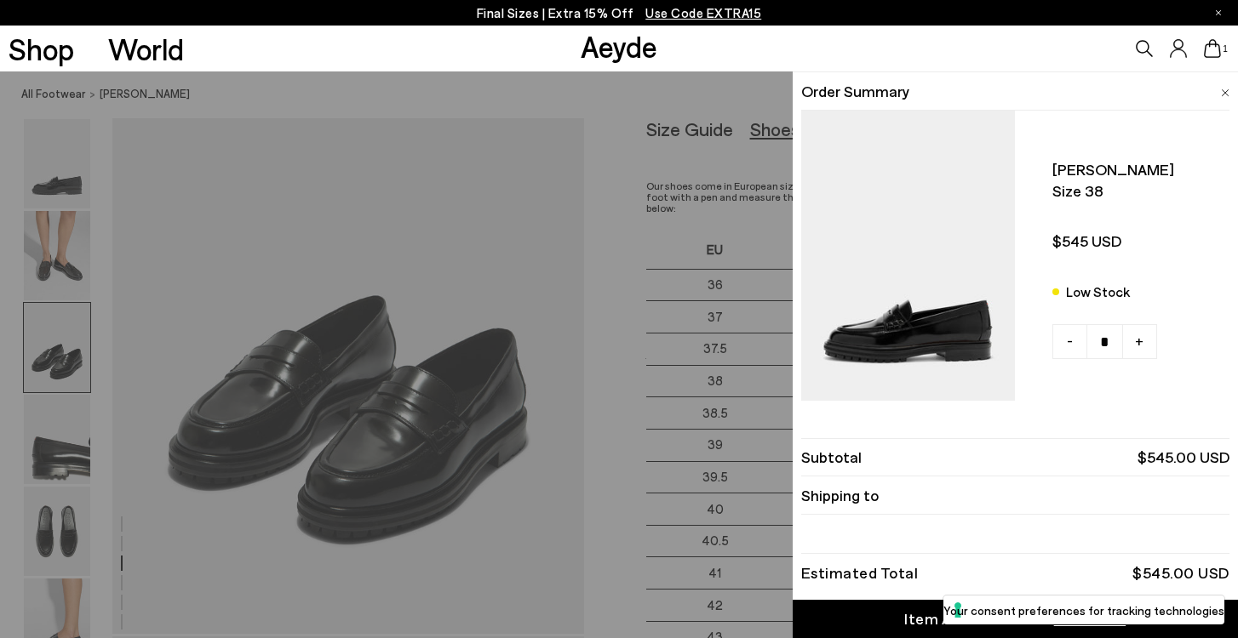
click at [1223, 84] on span at bounding box center [1225, 90] width 9 height 22
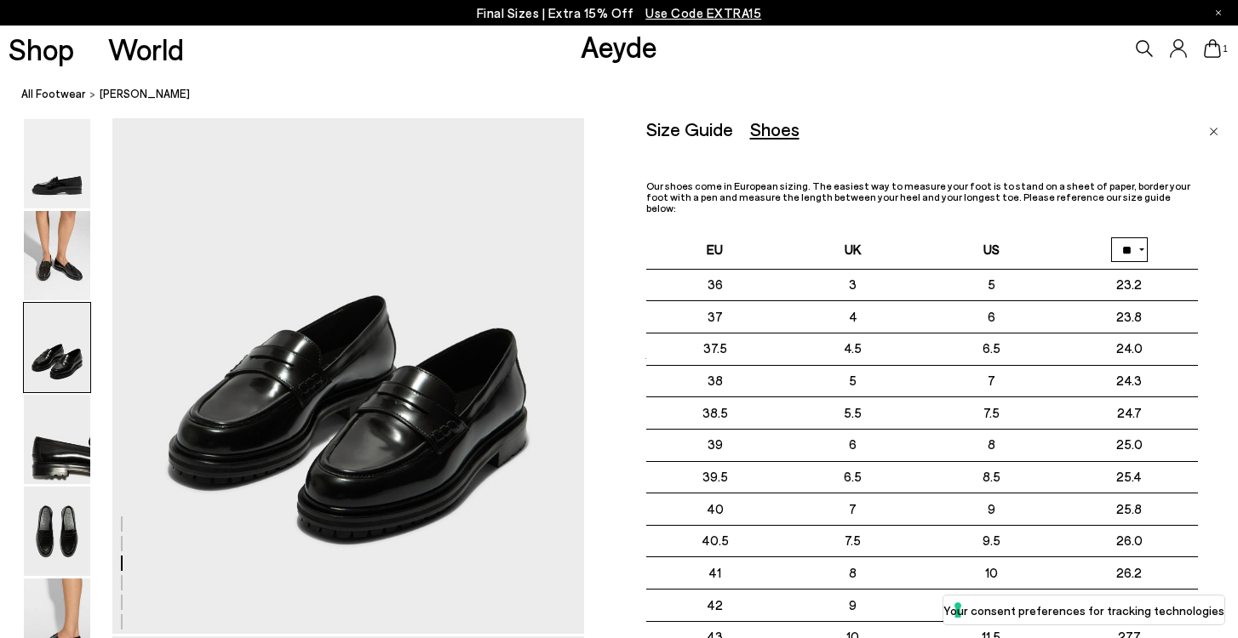
click at [1014, 114] on nav "All Footwear Leon Loafers" at bounding box center [629, 95] width 1217 height 47
click at [1209, 131] on img "Close" at bounding box center [1213, 132] width 9 height 9
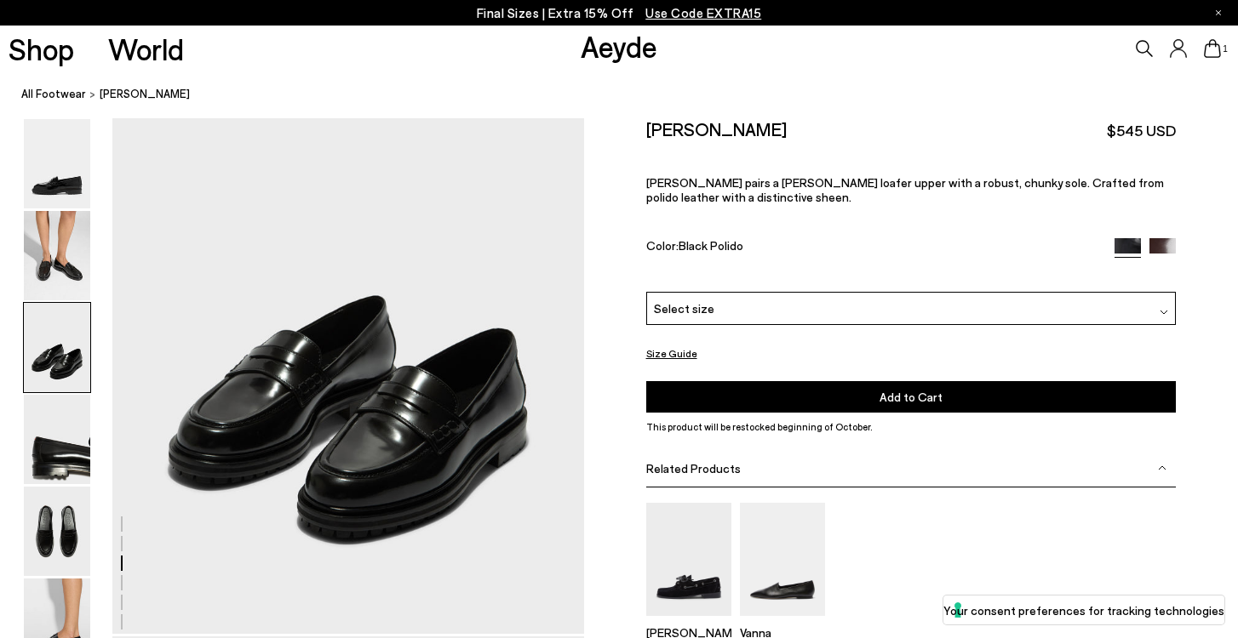
click at [844, 292] on div "Select size" at bounding box center [911, 308] width 530 height 33
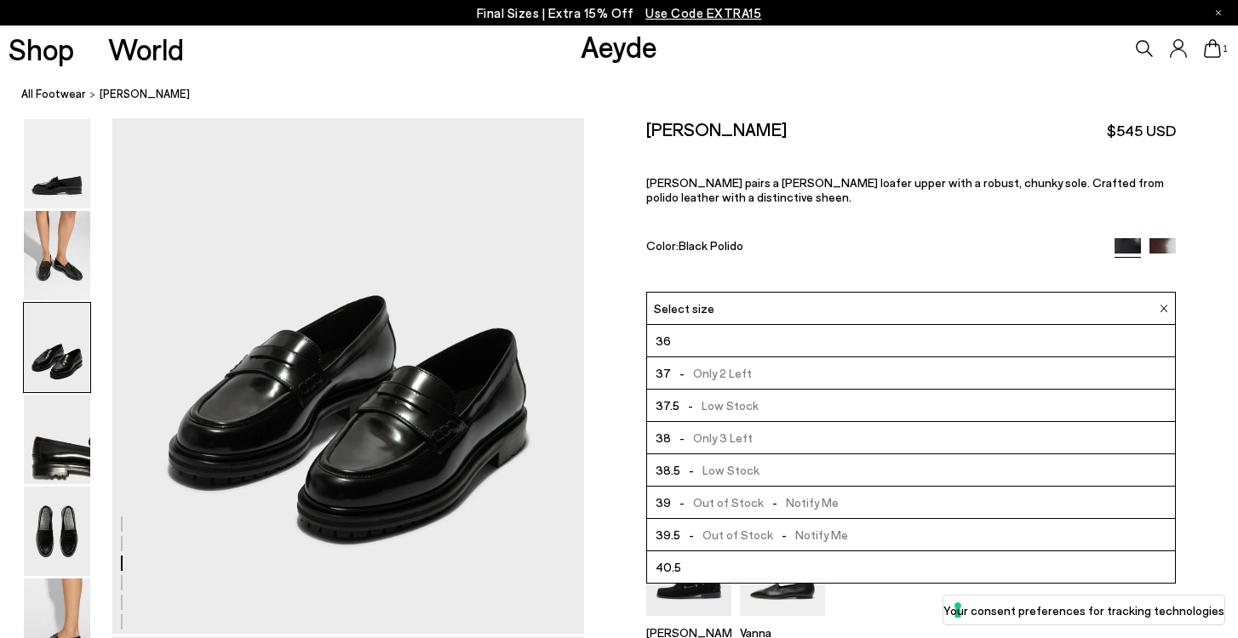
click at [793, 455] on li "38.5 - Low Stock" at bounding box center [911, 471] width 529 height 32
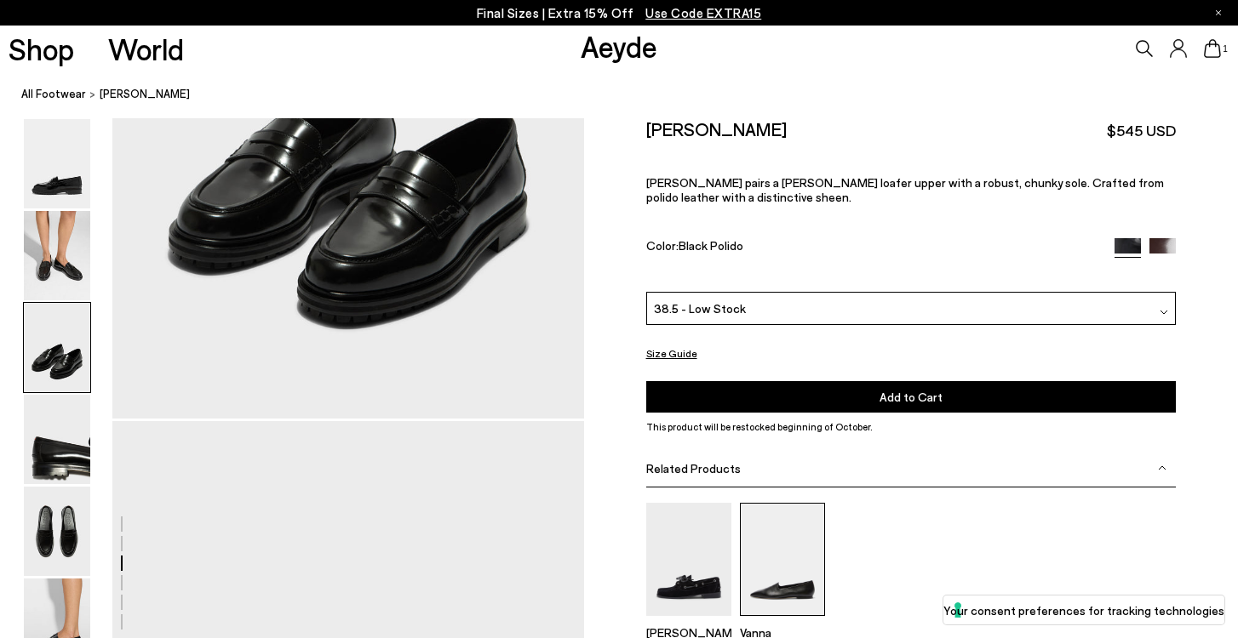
scroll to position [1592, 0]
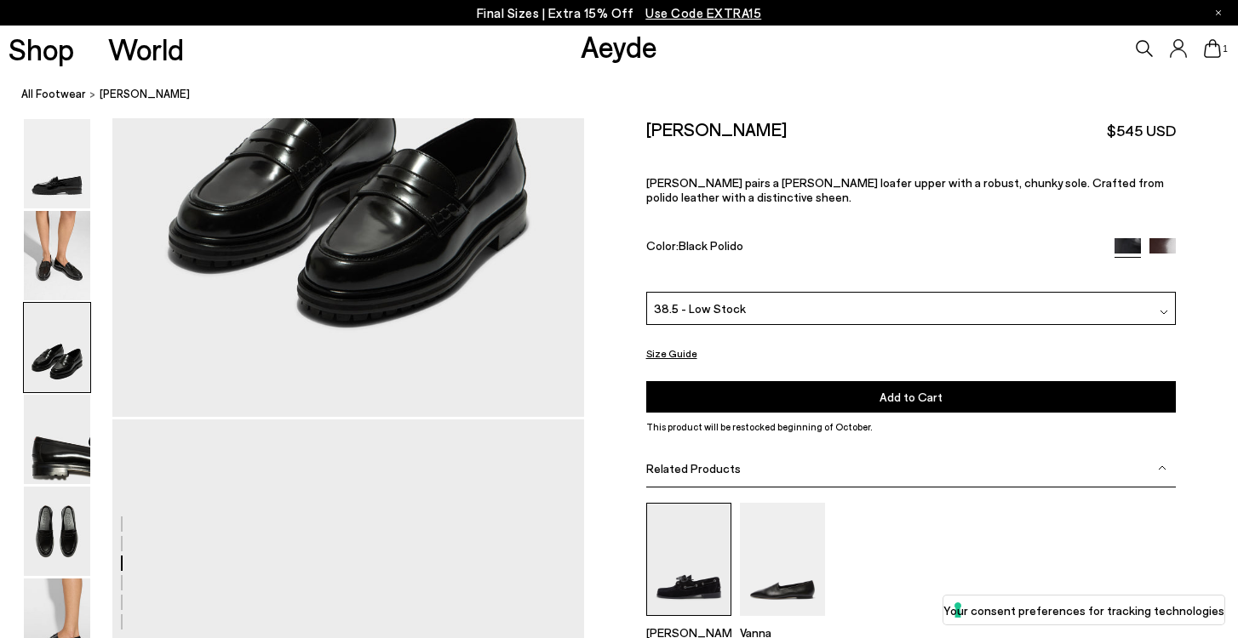
click at [713, 511] on img at bounding box center [688, 559] width 85 height 113
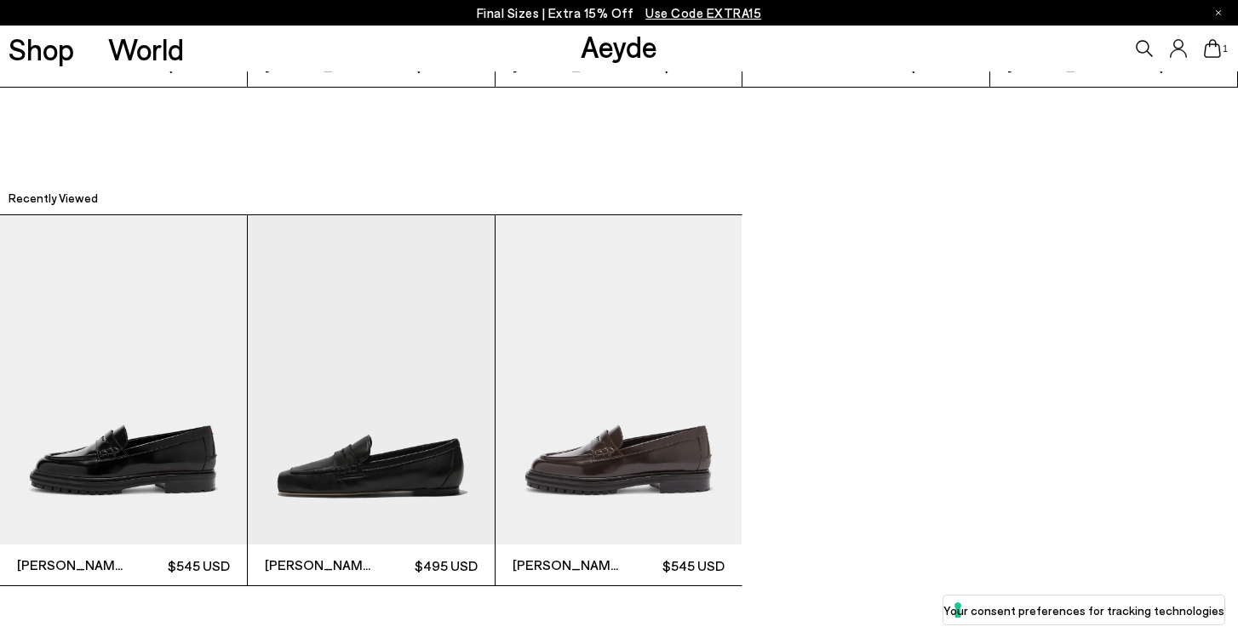
scroll to position [4330, 0]
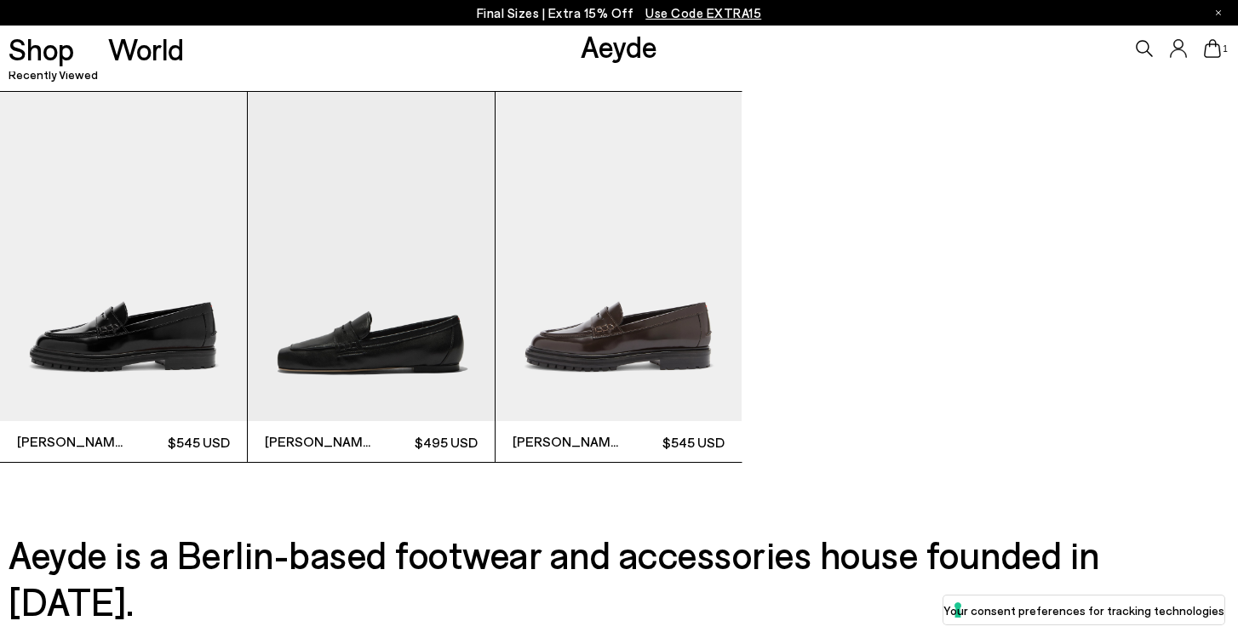
click at [445, 341] on img "2 / 3" at bounding box center [371, 256] width 247 height 329
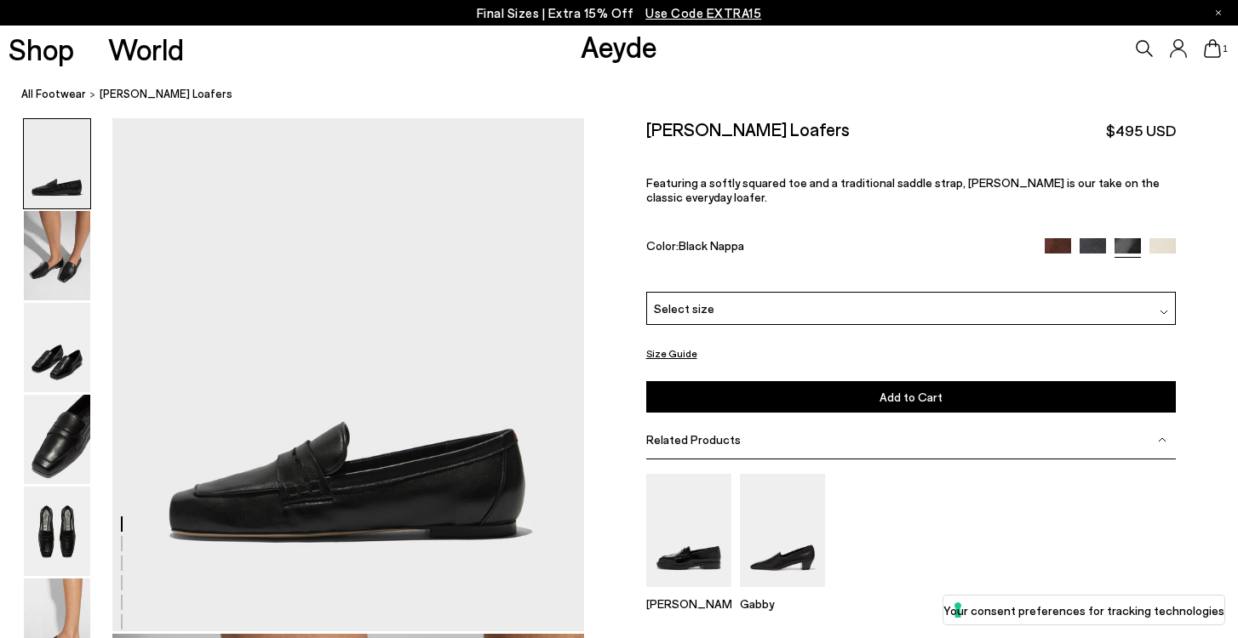
scroll to position [125, 0]
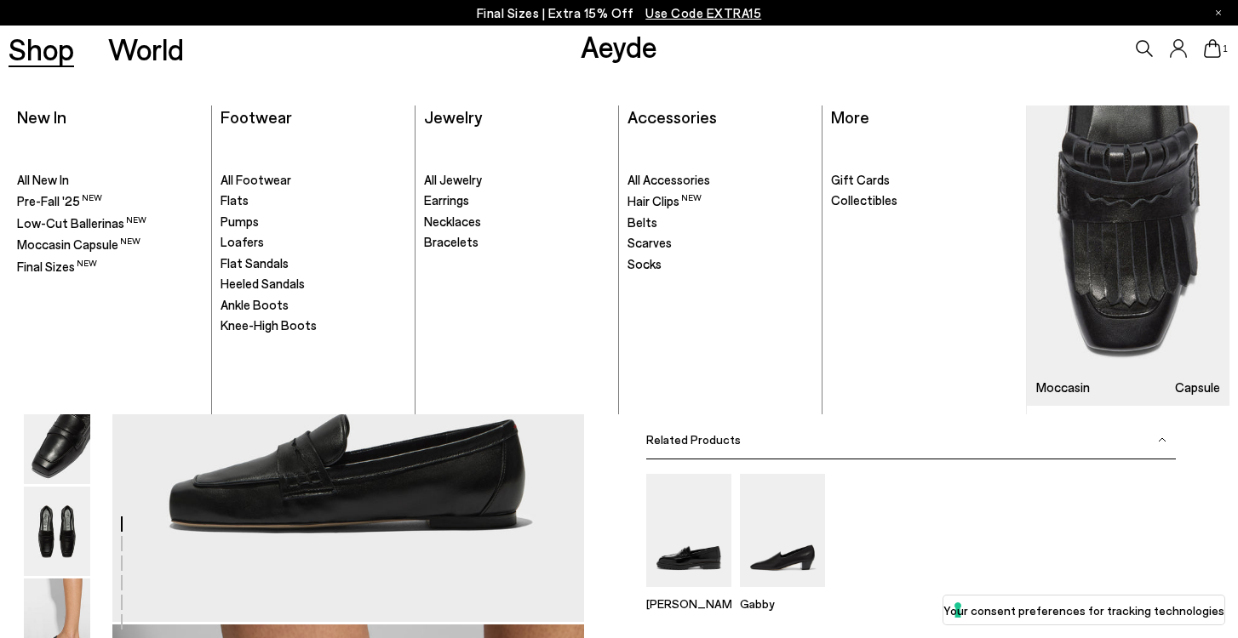
click at [69, 54] on link "Shop" at bounding box center [42, 49] width 66 height 30
